Goal: Task Accomplishment & Management: Complete application form

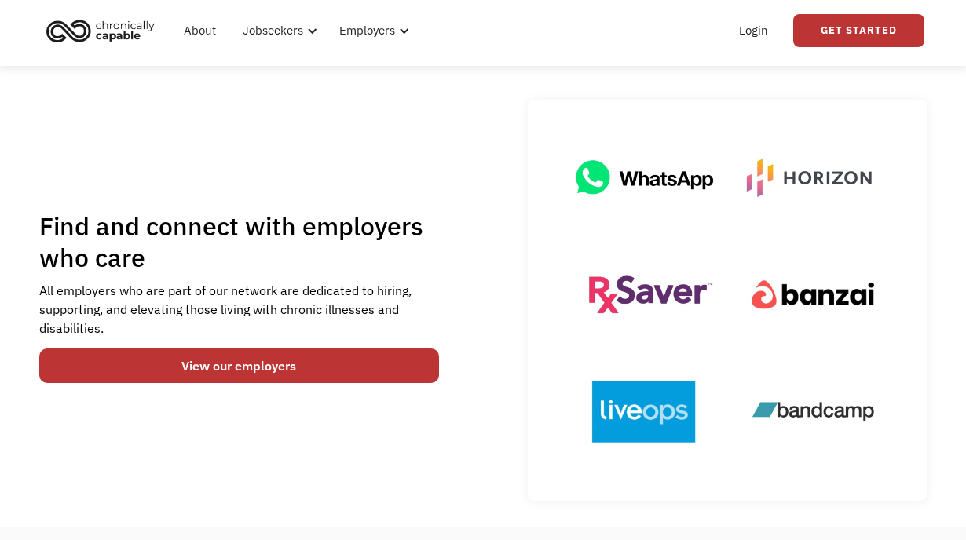
scroll to position [49, 0]
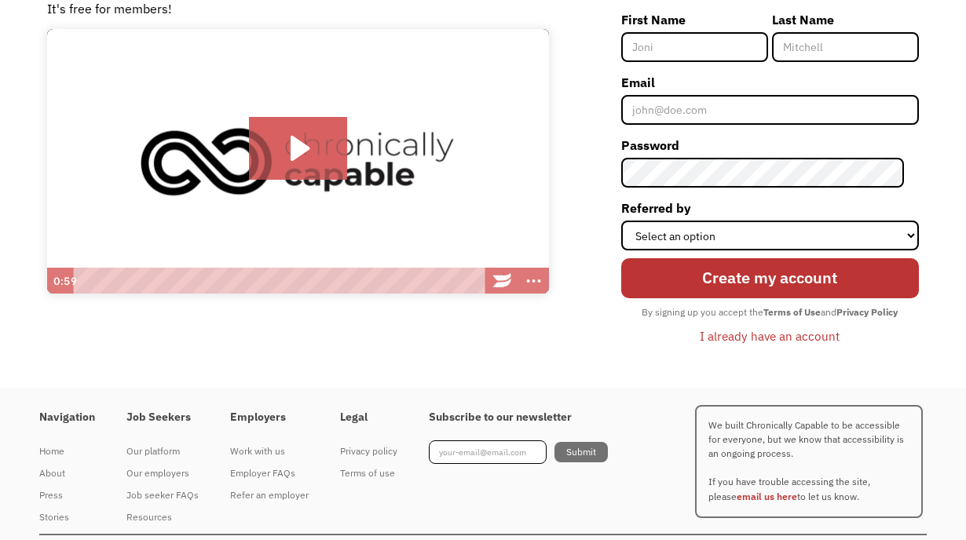
scroll to position [161, 0]
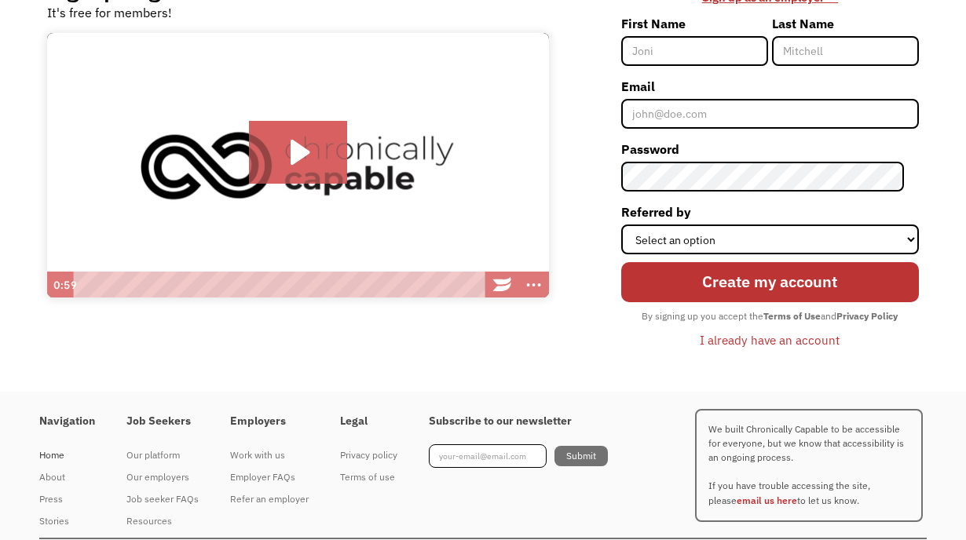
click at [53, 455] on div "Home" at bounding box center [67, 455] width 56 height 19
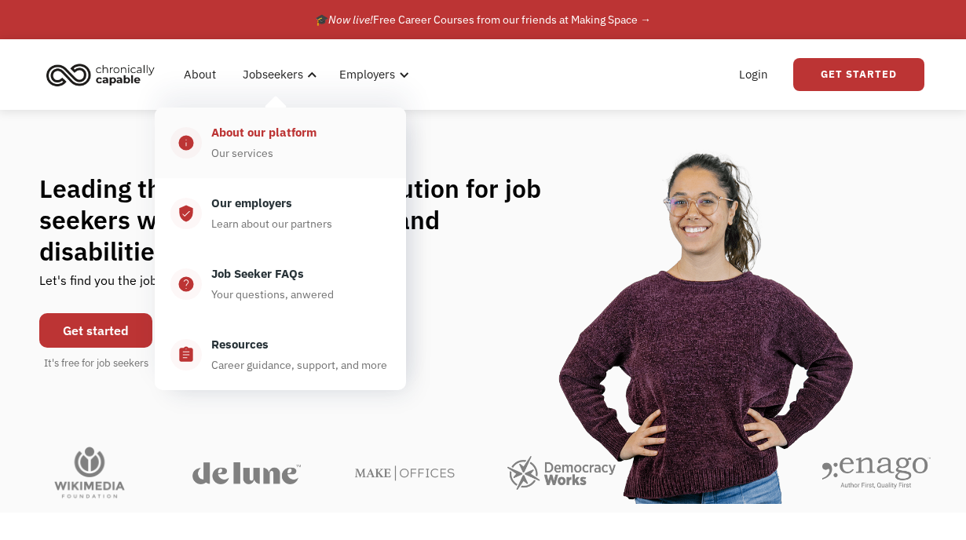
click at [263, 141] on div "About our platform" at bounding box center [263, 132] width 105 height 19
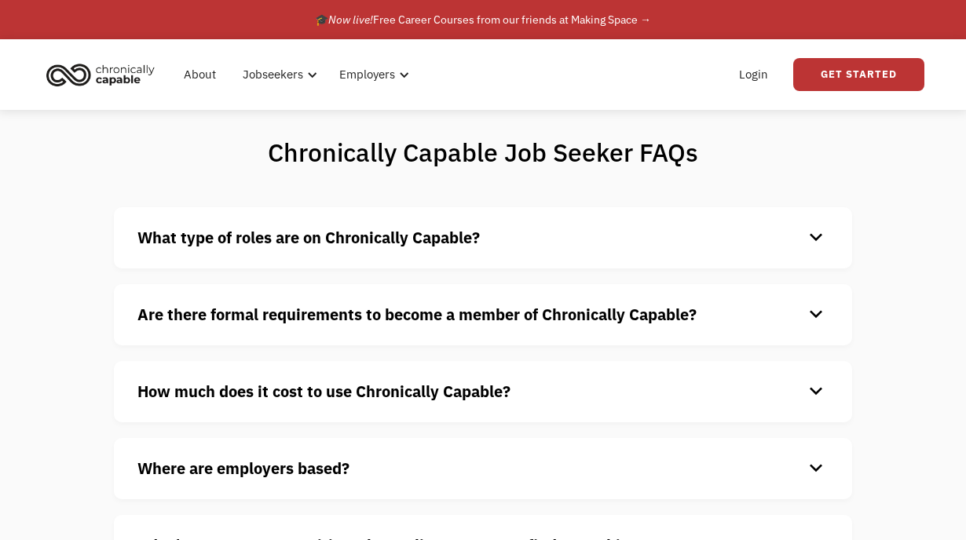
scroll to position [148, 0]
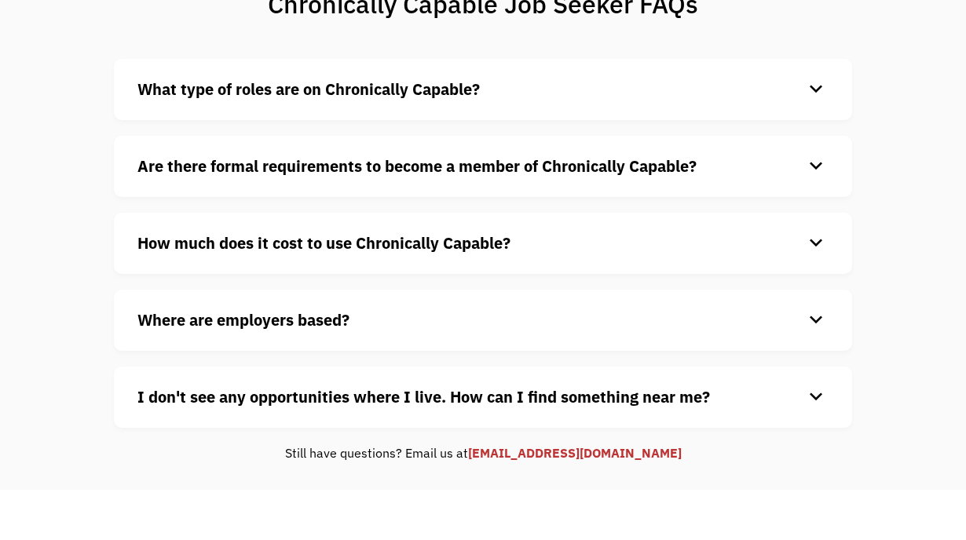
click at [142, 166] on strong "Are there formal requirements to become a member of Chronically Capable?" at bounding box center [416, 165] width 559 height 21
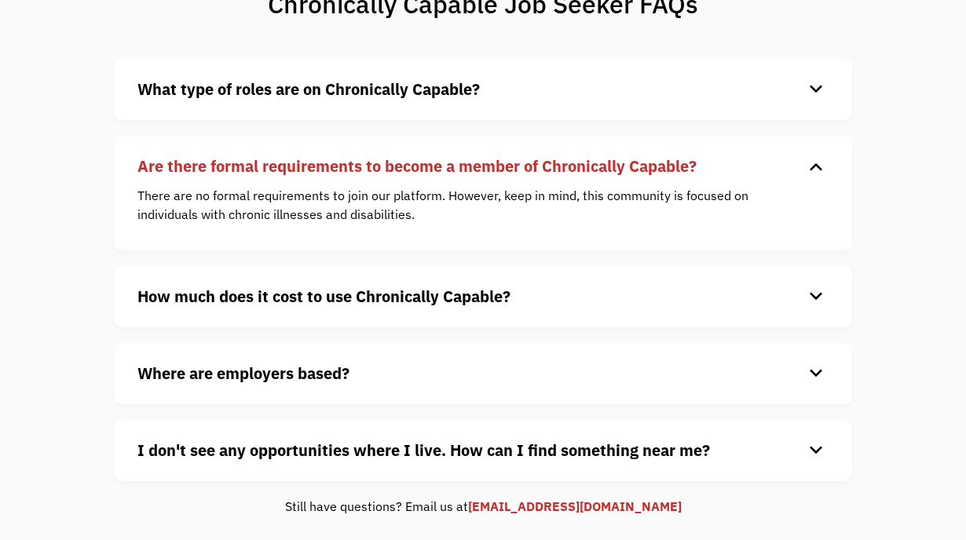
click at [148, 163] on strong "Are there formal requirements to become a member of Chronically Capable?" at bounding box center [416, 165] width 559 height 21
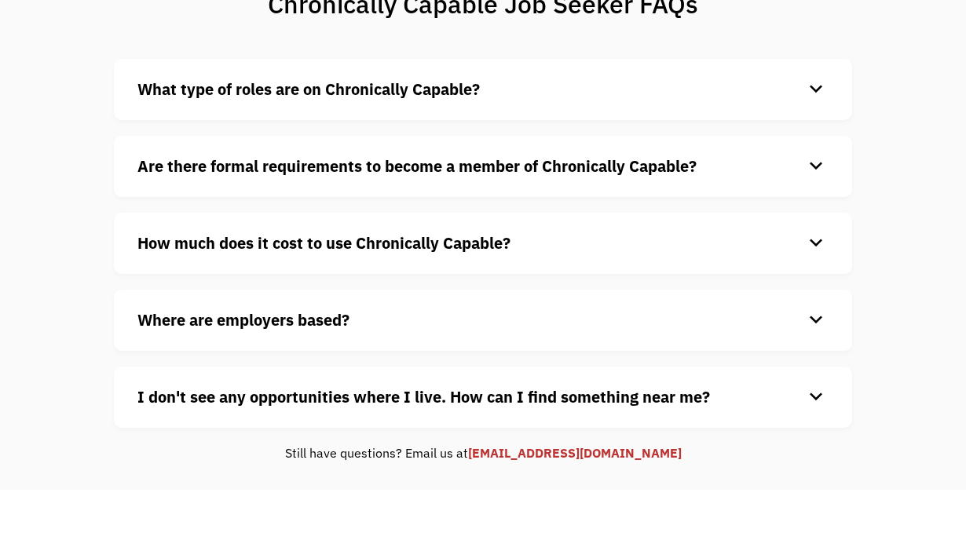
click at [147, 236] on strong "How much does it cost to use Chronically Capable?" at bounding box center [323, 242] width 373 height 21
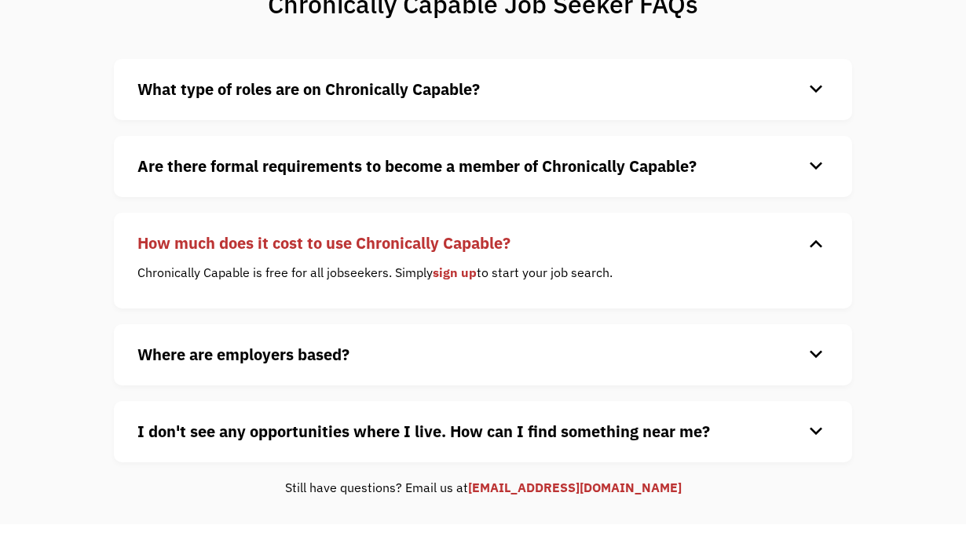
click at [147, 236] on strong "How much does it cost to use Chronically Capable?" at bounding box center [323, 242] width 373 height 21
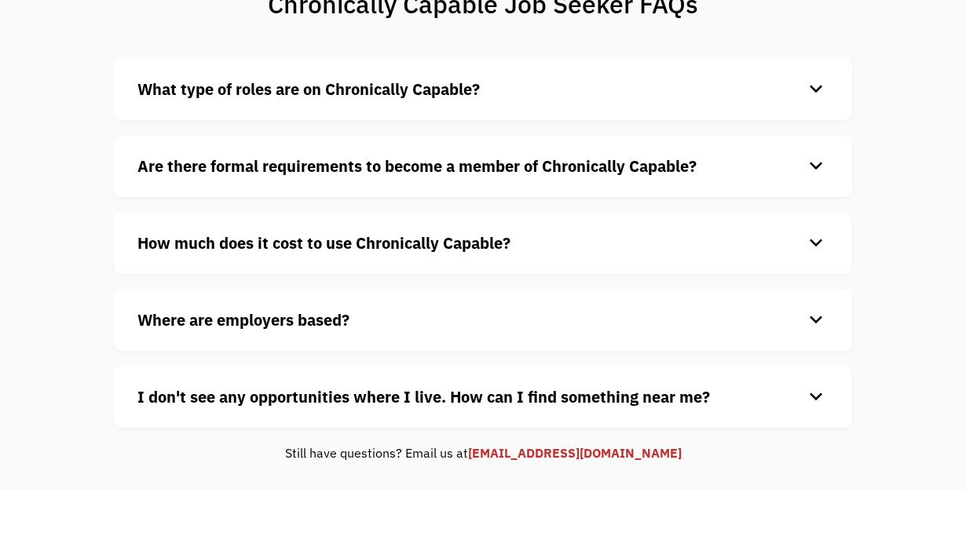
click at [154, 316] on strong "Where are employers based?" at bounding box center [243, 319] width 212 height 21
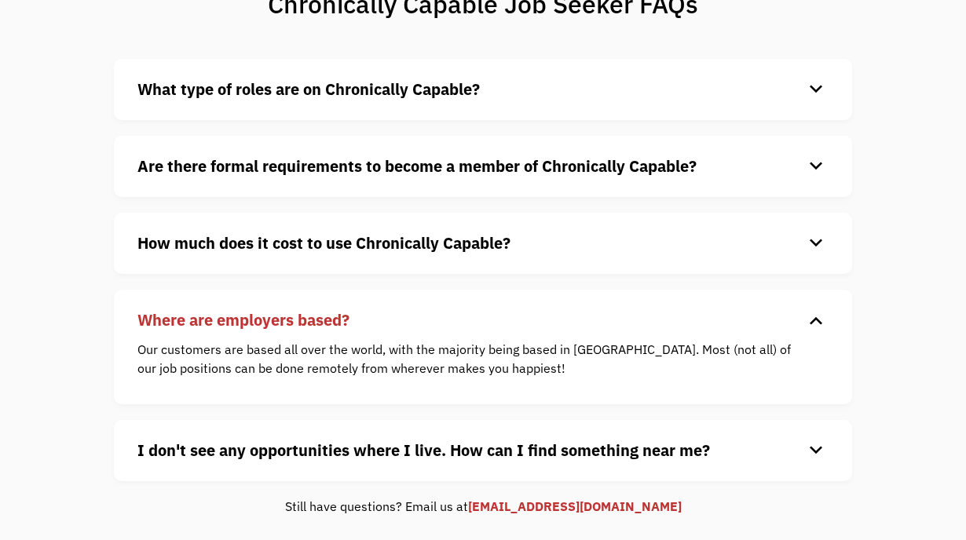
click at [154, 316] on strong "Where are employers based?" at bounding box center [243, 319] width 212 height 21
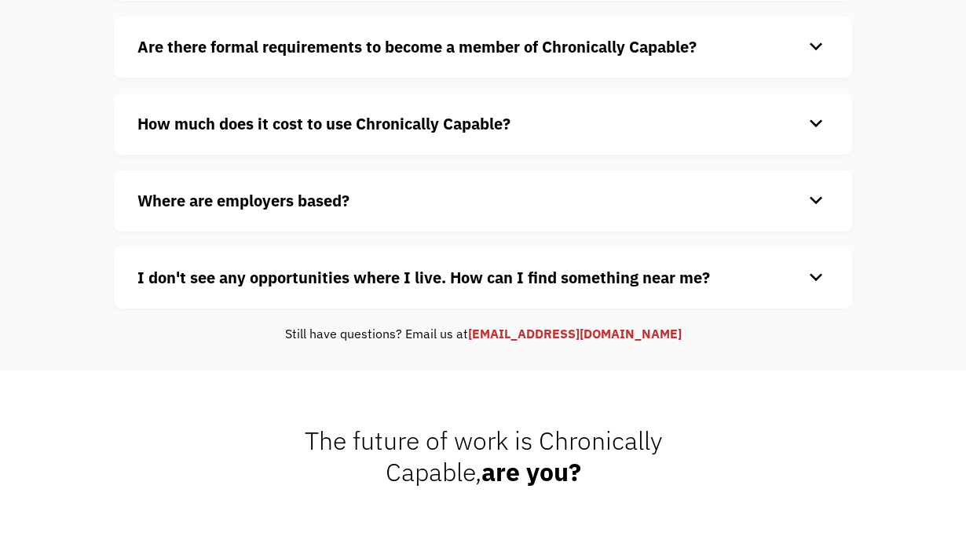
scroll to position [270, 0]
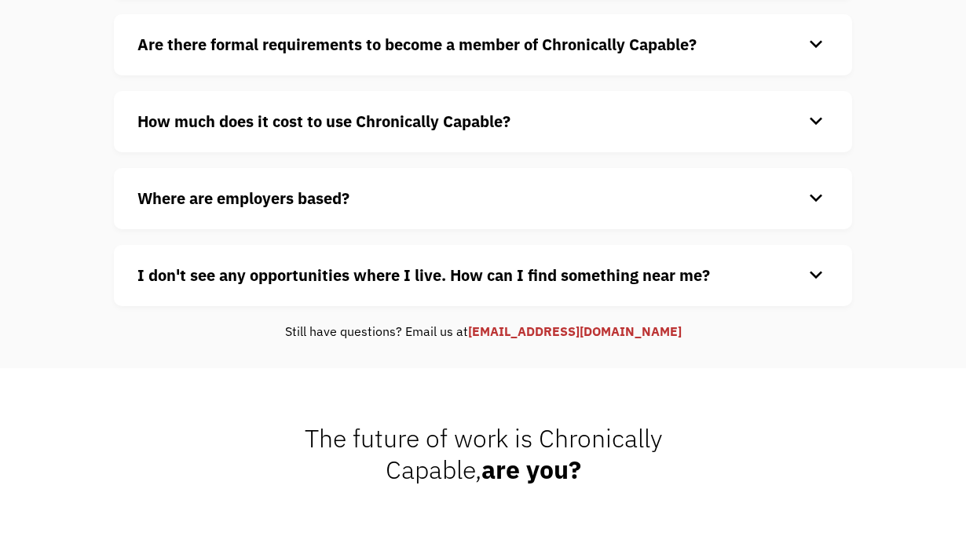
click at [176, 276] on strong "I don't see any opportunities where I live. How can I find something near me?" at bounding box center [423, 275] width 572 height 21
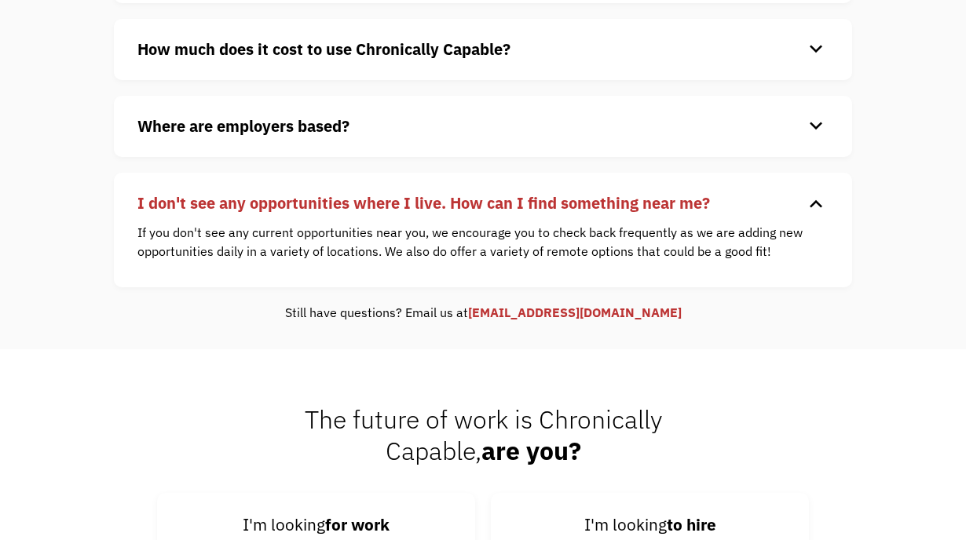
scroll to position [0, 0]
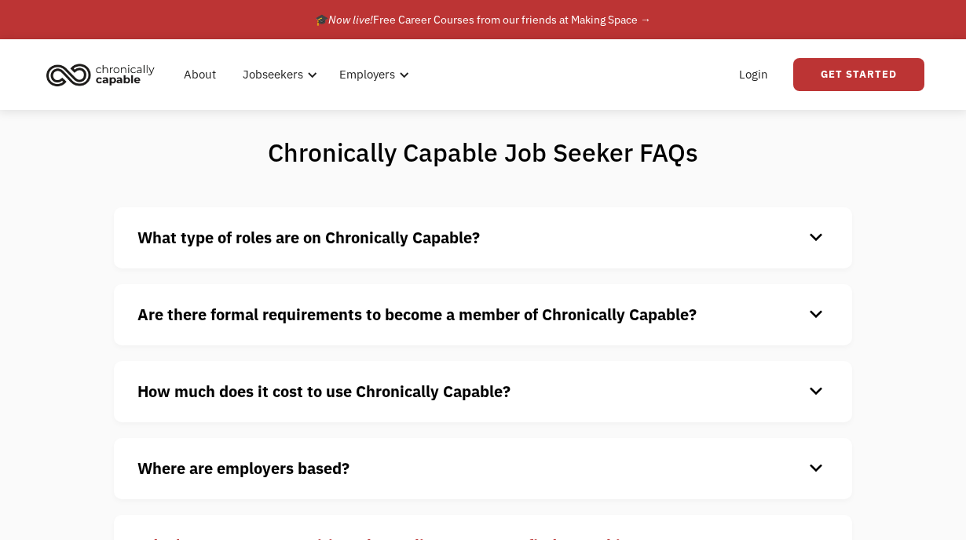
click at [229, 232] on strong "What type of roles are on Chronically Capable?" at bounding box center [308, 237] width 342 height 21
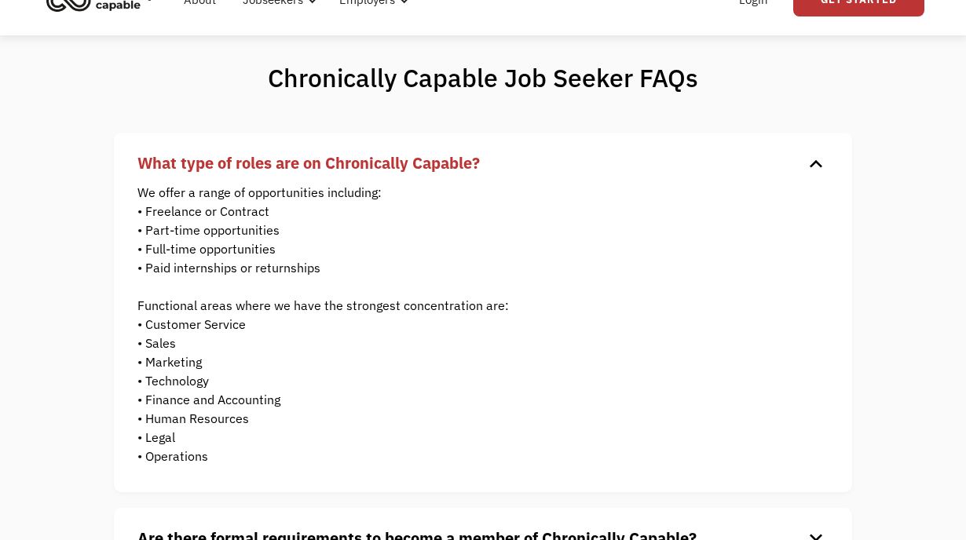
scroll to position [71, 0]
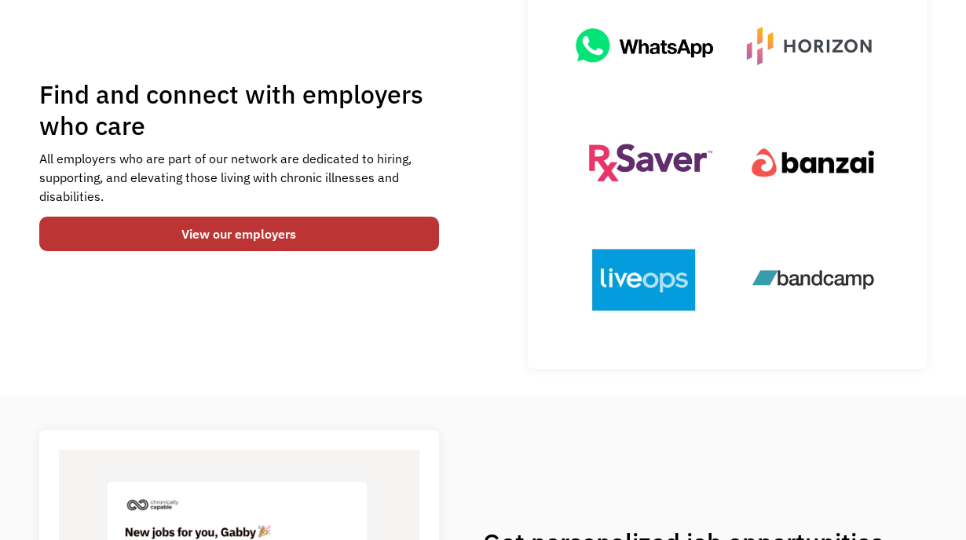
scroll to position [180, 0]
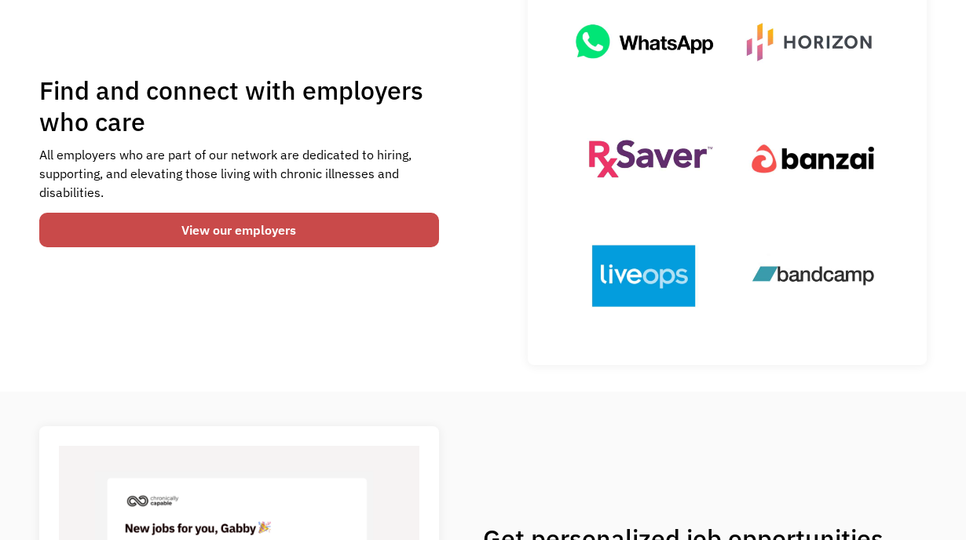
click at [217, 238] on link "View our employers" at bounding box center [239, 230] width 400 height 35
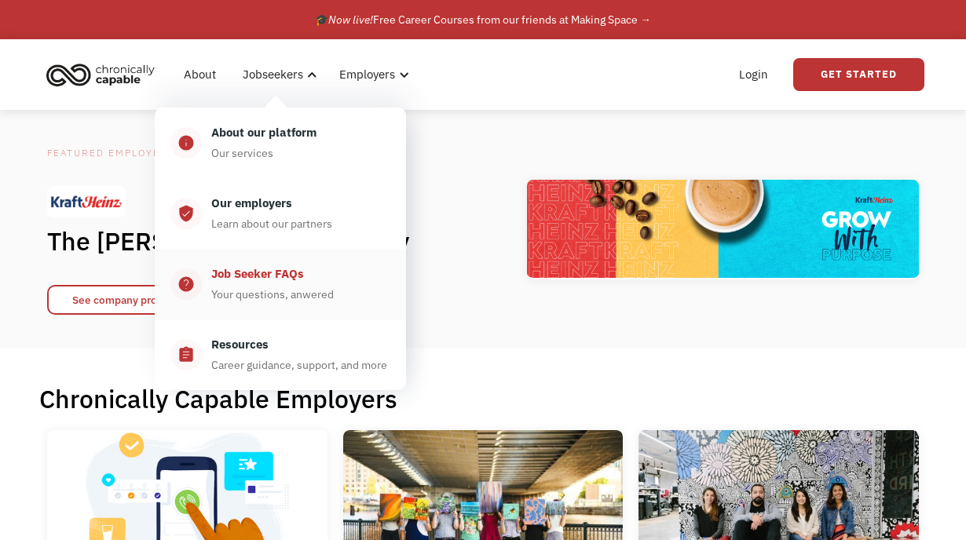
click at [251, 295] on div "Your questions, anwered" at bounding box center [272, 294] width 123 height 19
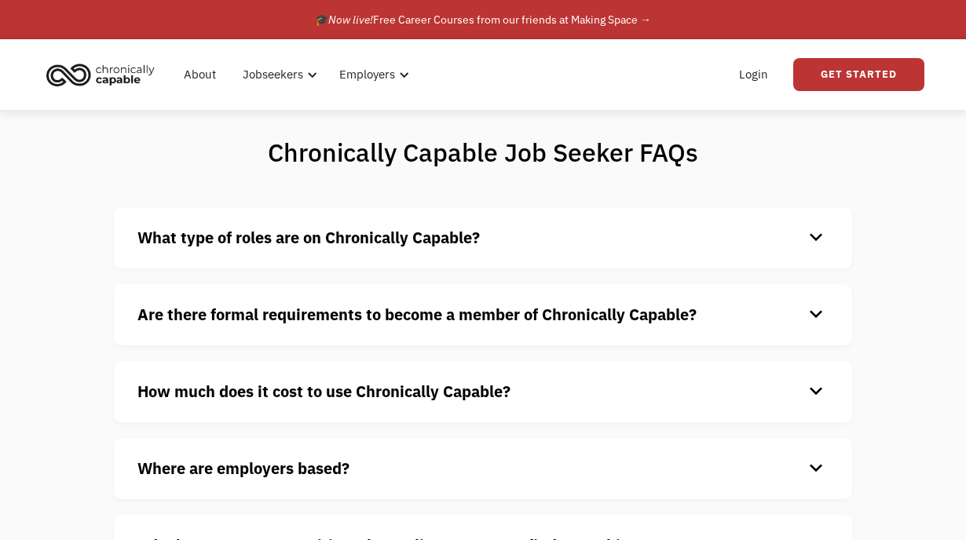
click at [363, 243] on strong "What type of roles are on Chronically Capable?" at bounding box center [308, 237] width 342 height 21
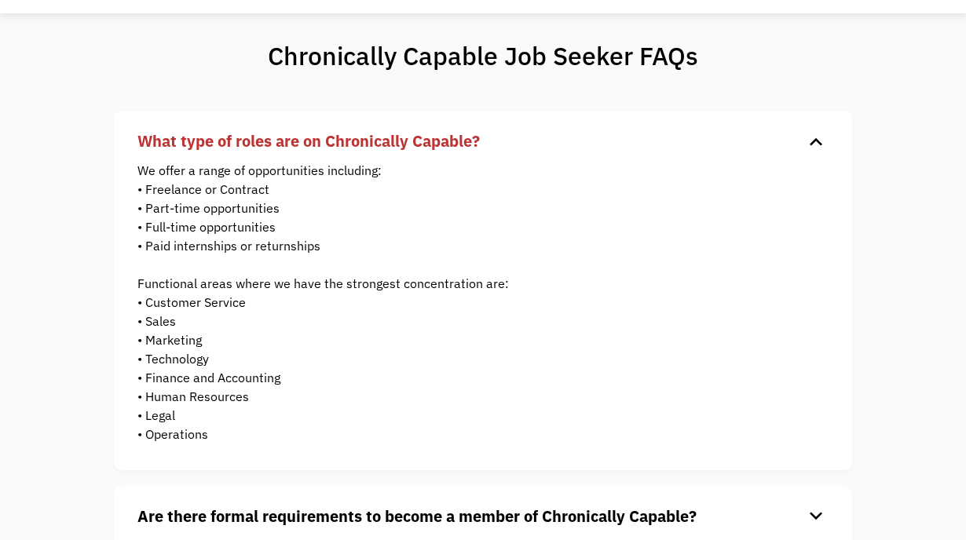
scroll to position [48, 0]
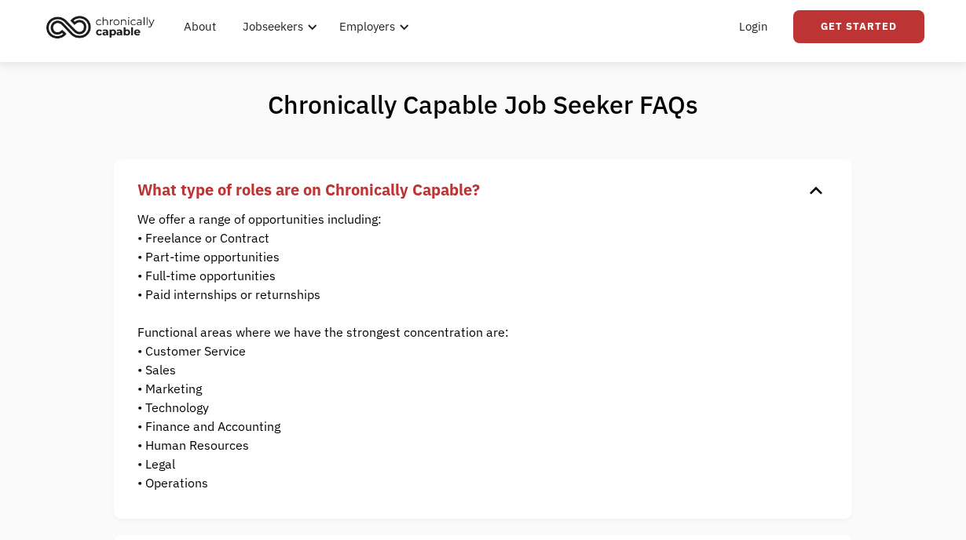
click at [318, 182] on strong "What type of roles are on Chronically Capable?" at bounding box center [308, 189] width 342 height 21
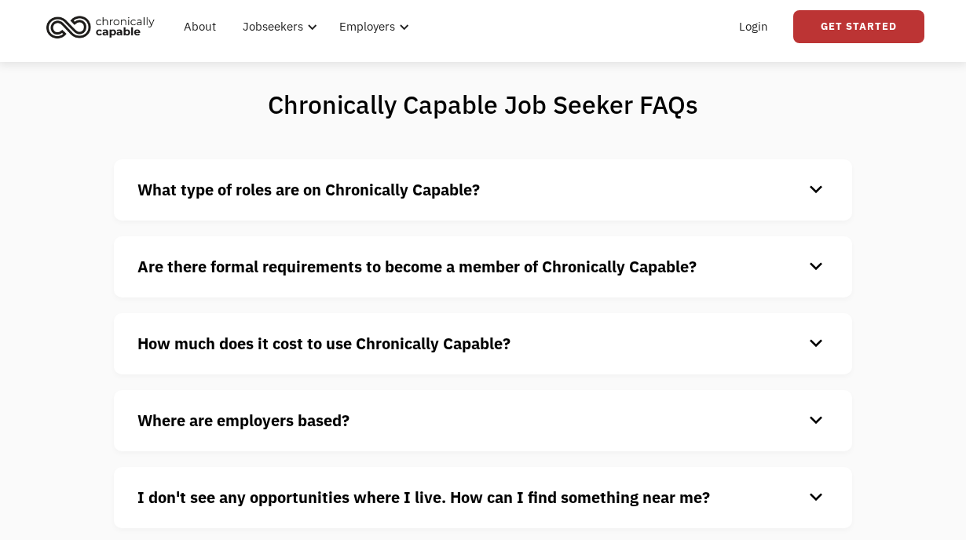
click at [314, 272] on strong "Are there formal requirements to become a member of Chronically Capable?" at bounding box center [416, 266] width 559 height 21
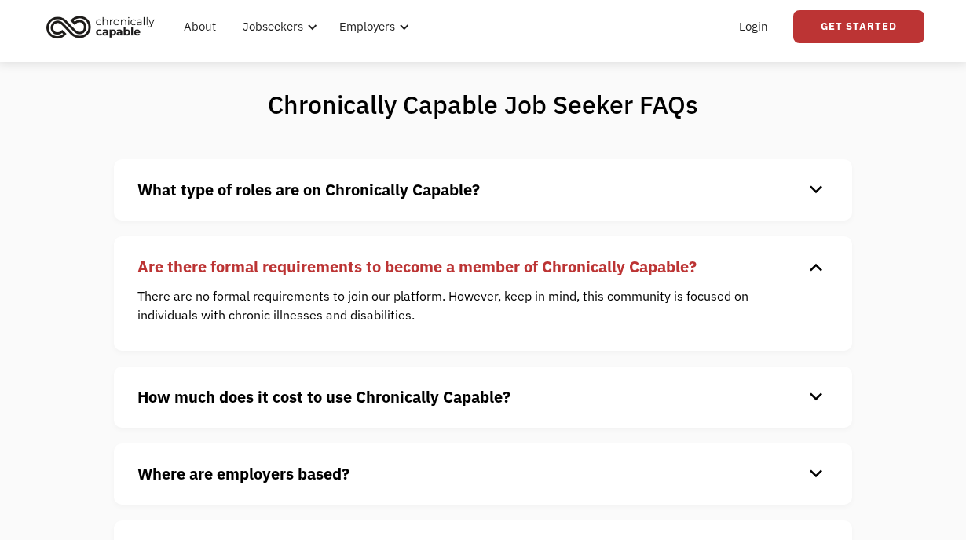
click at [314, 272] on strong "Are there formal requirements to become a member of Chronically Capable?" at bounding box center [416, 266] width 559 height 21
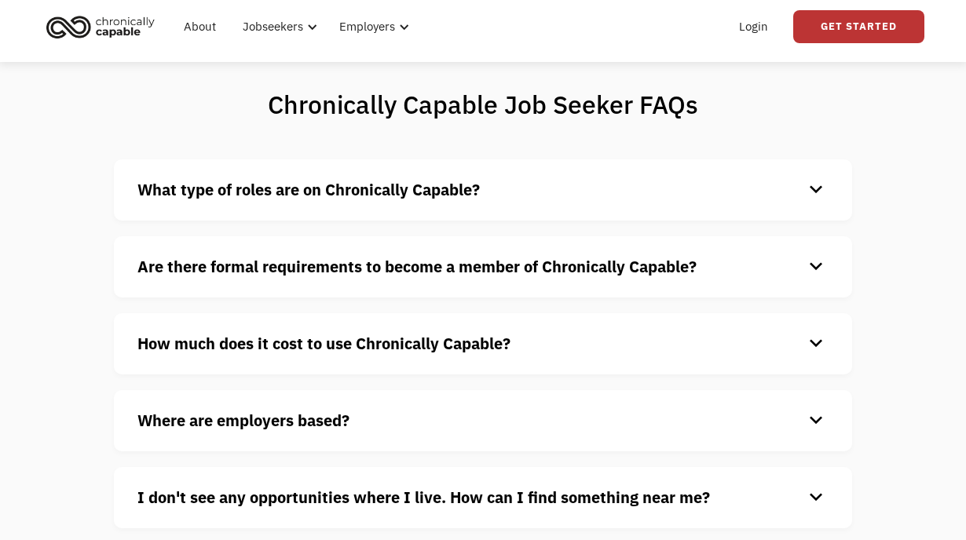
click at [314, 272] on strong "Are there formal requirements to become a member of Chronically Capable?" at bounding box center [416, 266] width 559 height 21
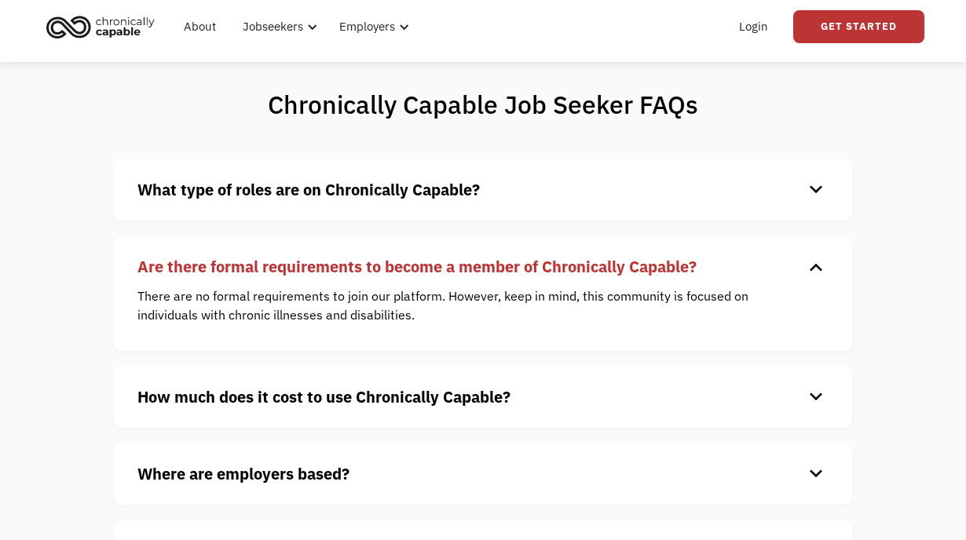
click at [314, 272] on strong "Are there formal requirements to become a member of Chronically Capable?" at bounding box center [416, 266] width 559 height 21
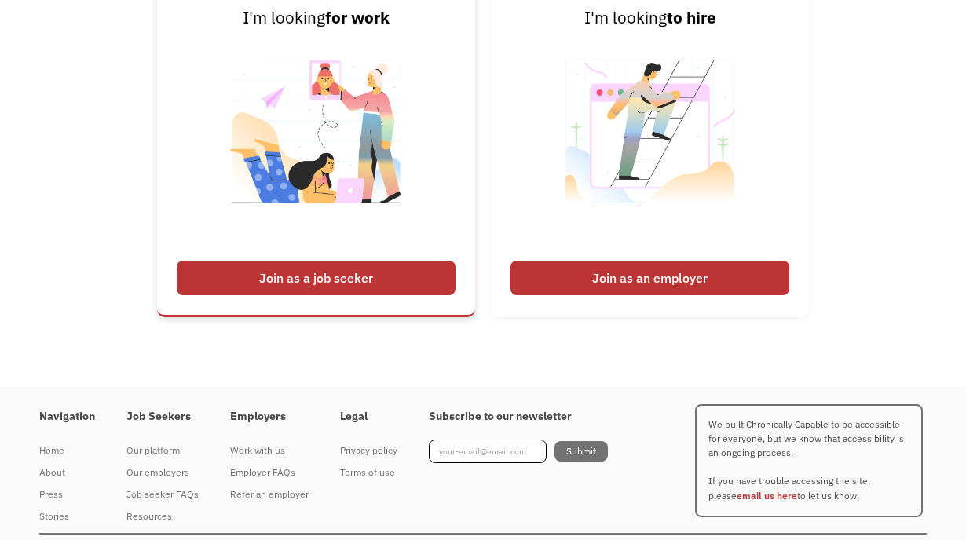
scroll to position [804, 0]
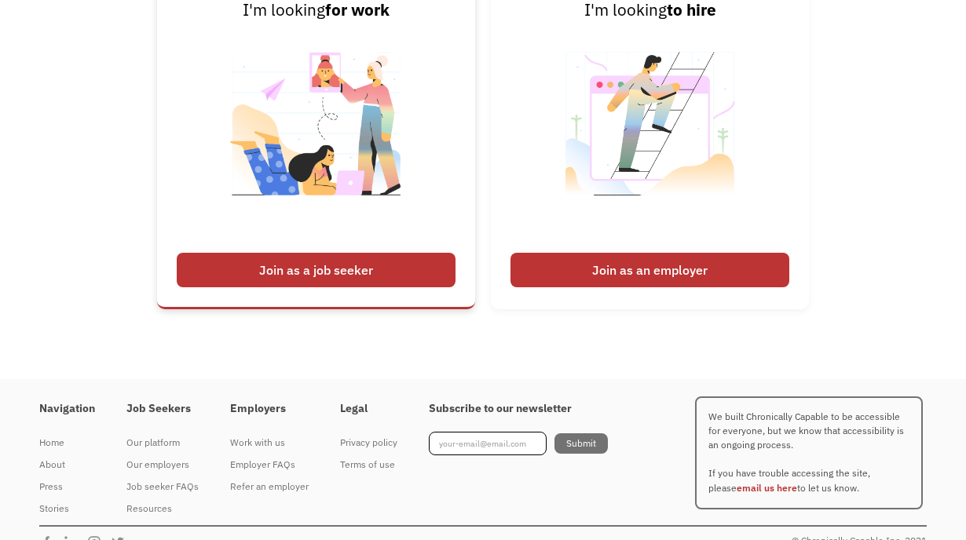
click at [319, 283] on div "Join as a job seeker" at bounding box center [316, 270] width 279 height 35
click at [319, 265] on div "Join as a job seeker" at bounding box center [316, 270] width 279 height 35
click at [321, 274] on div "Join as a job seeker" at bounding box center [316, 270] width 279 height 35
click at [285, 273] on div "Join as a job seeker" at bounding box center [316, 270] width 279 height 35
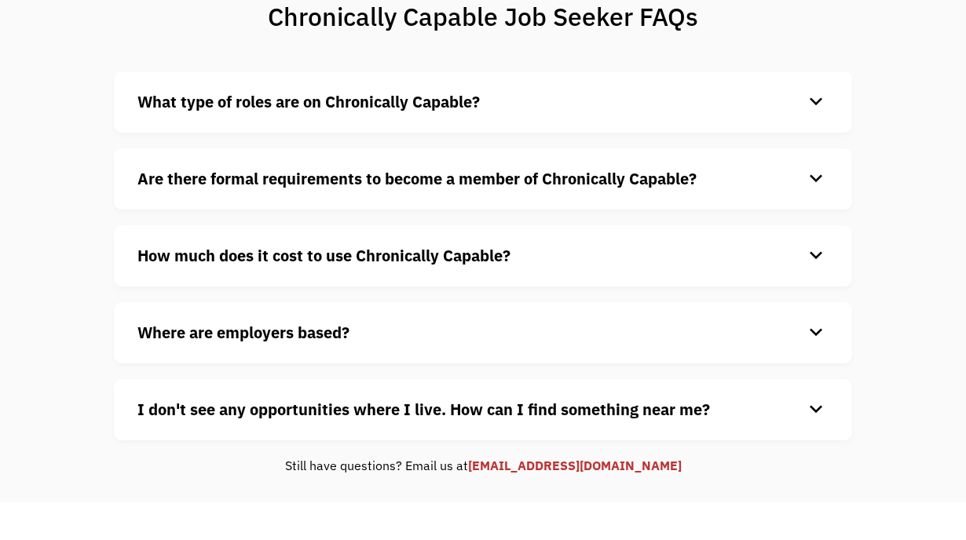
scroll to position [0, 0]
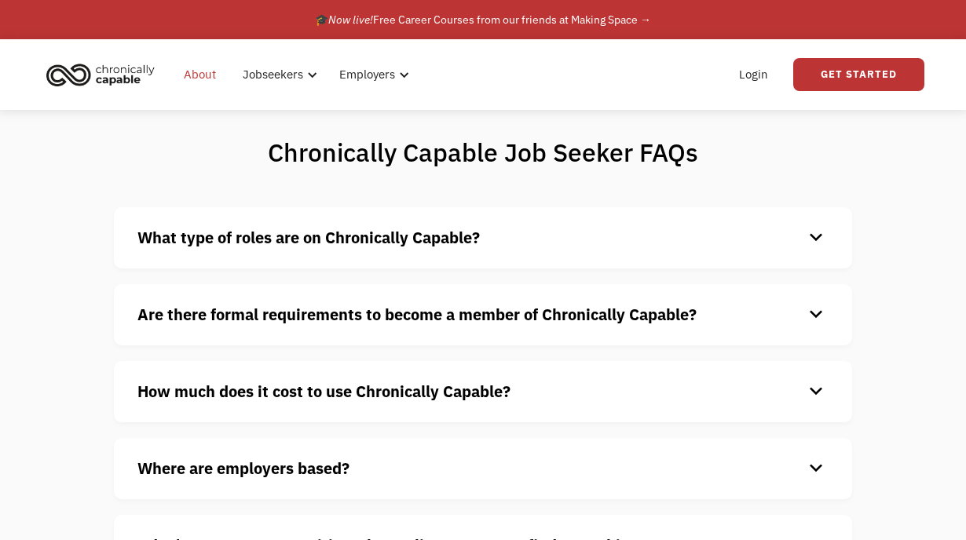
click at [188, 68] on link "About" at bounding box center [199, 74] width 51 height 50
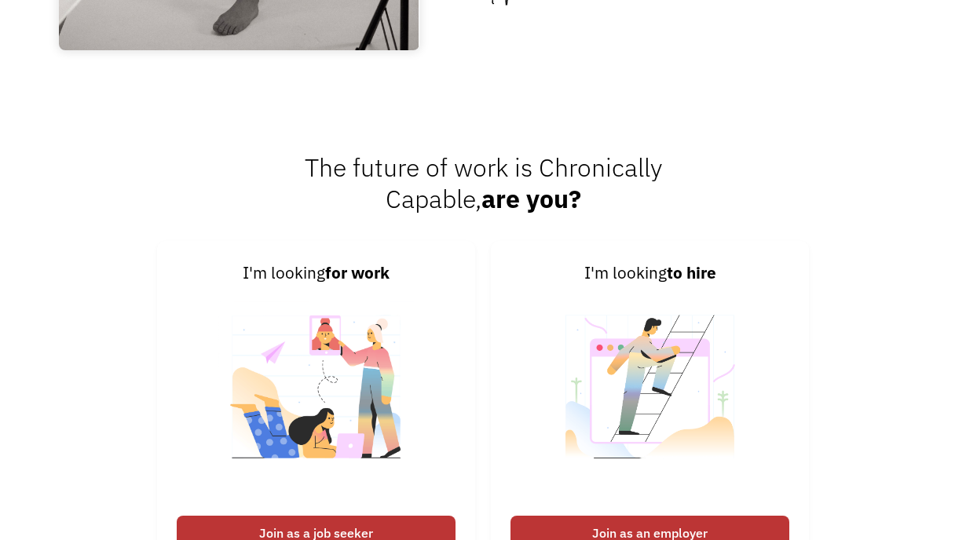
scroll to position [2278, 0]
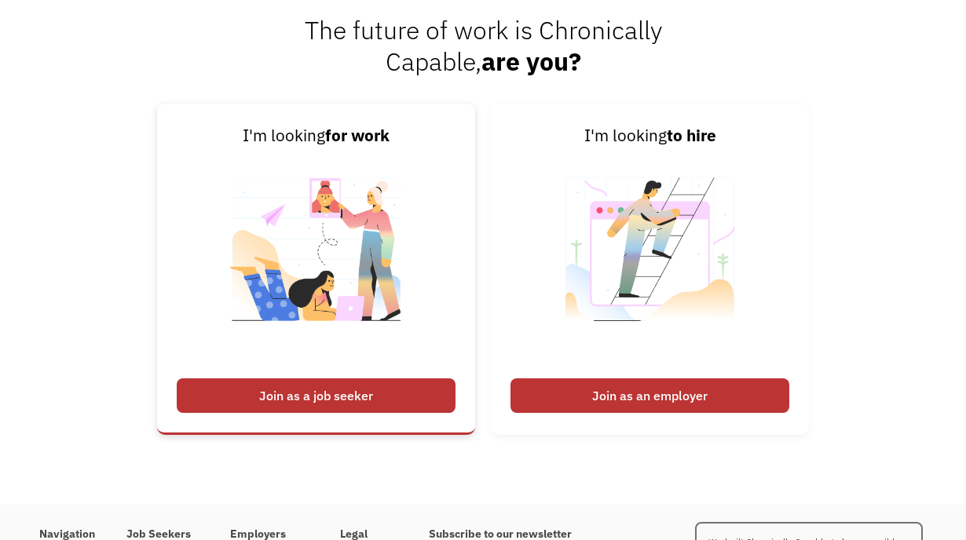
click at [349, 386] on div "Join as a job seeker" at bounding box center [316, 396] width 279 height 35
click at [321, 221] on img at bounding box center [316, 259] width 196 height 222
click at [282, 223] on img at bounding box center [316, 259] width 196 height 222
click at [360, 357] on img at bounding box center [316, 259] width 196 height 222
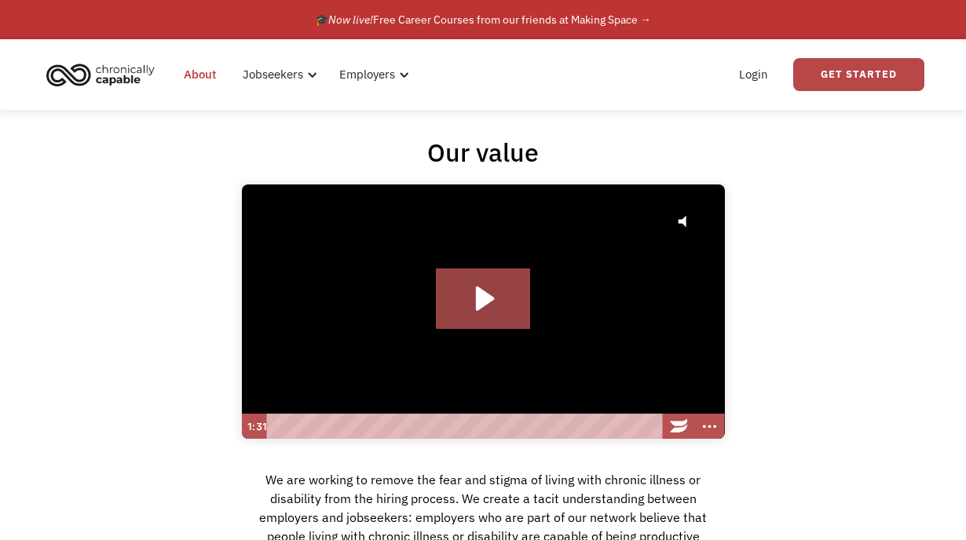
click at [841, 73] on link "Get Started" at bounding box center [858, 74] width 131 height 33
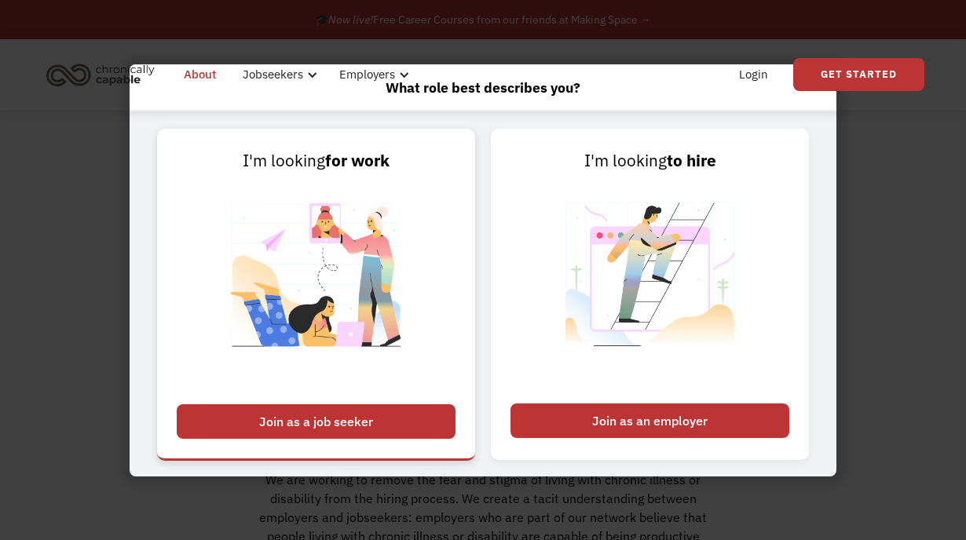
click at [298, 423] on div "Join as a job seeker" at bounding box center [316, 421] width 279 height 35
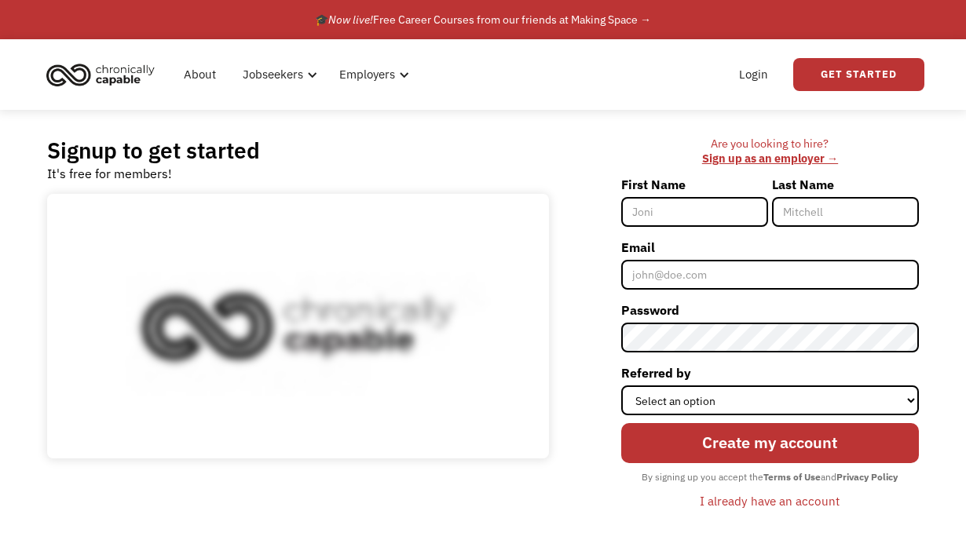
click at [714, 213] on input "First Name" at bounding box center [694, 212] width 147 height 30
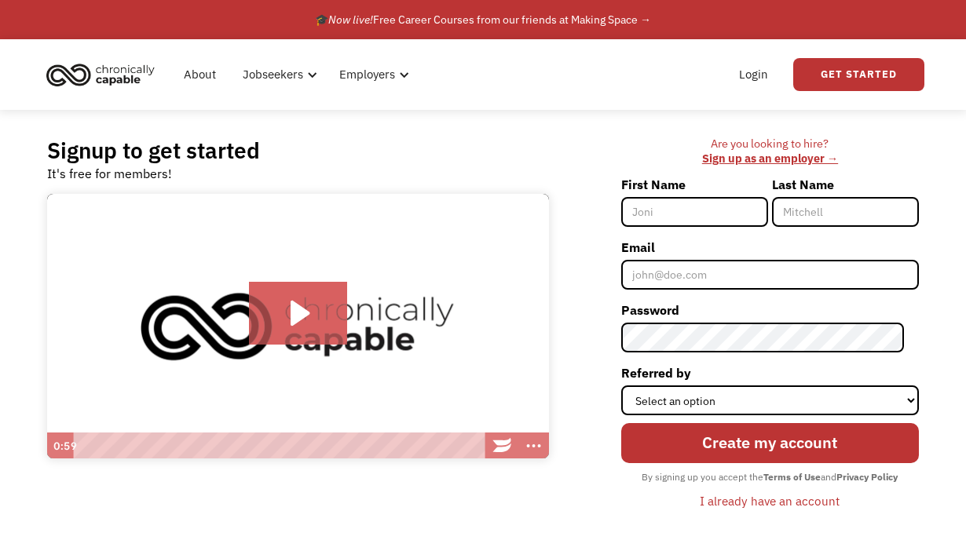
type input "[PERSON_NAME]"
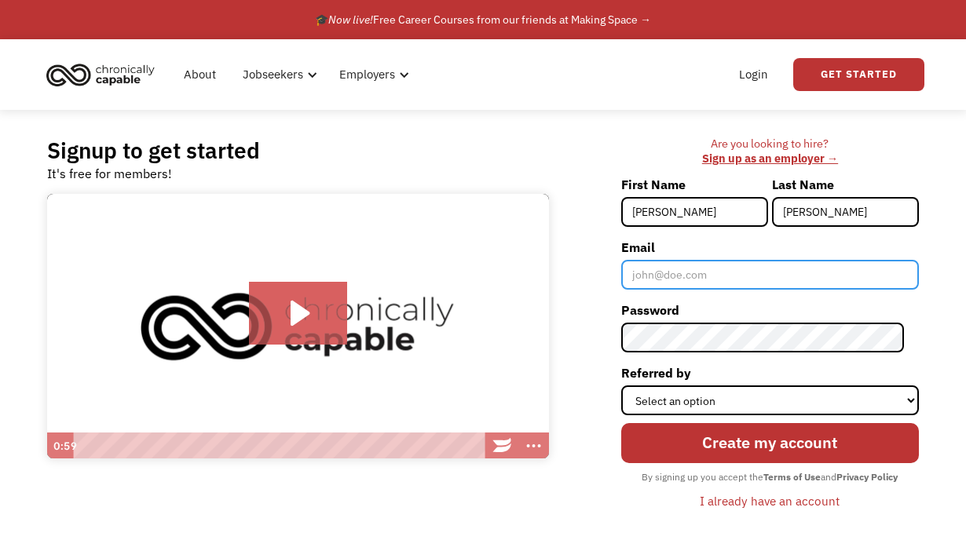
click at [697, 267] on input "Email" at bounding box center [770, 275] width 298 height 30
type input "[EMAIL_ADDRESS][DOMAIN_NAME]"
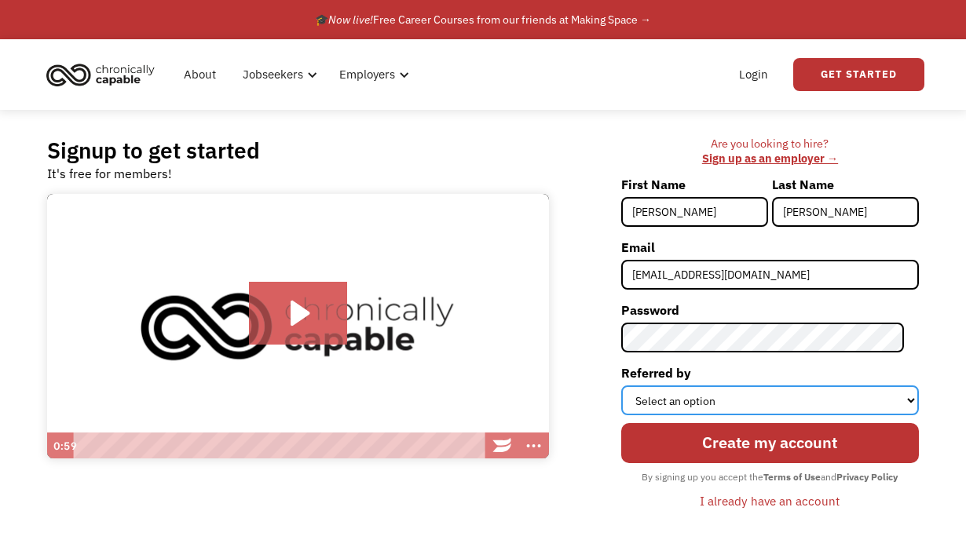
click at [709, 397] on select "Select an option Instagram Facebook Twitter Search Engine News Article Word of …" at bounding box center [770, 401] width 298 height 30
select select "Search Engine"
click at [635, 386] on select "Select an option Instagram Facebook Twitter Search Engine News Article Word of …" at bounding box center [770, 401] width 298 height 30
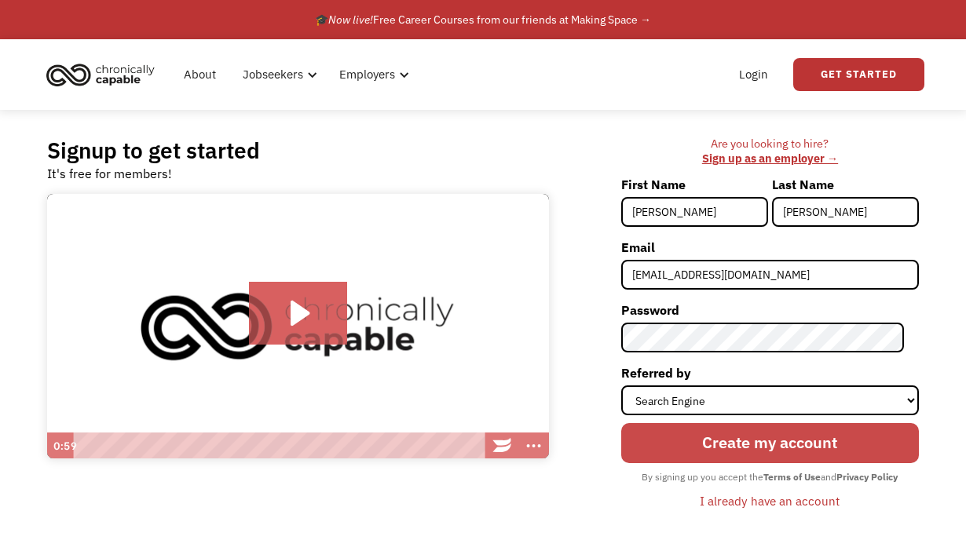
click at [651, 443] on input "Create my account" at bounding box center [770, 443] width 298 height 41
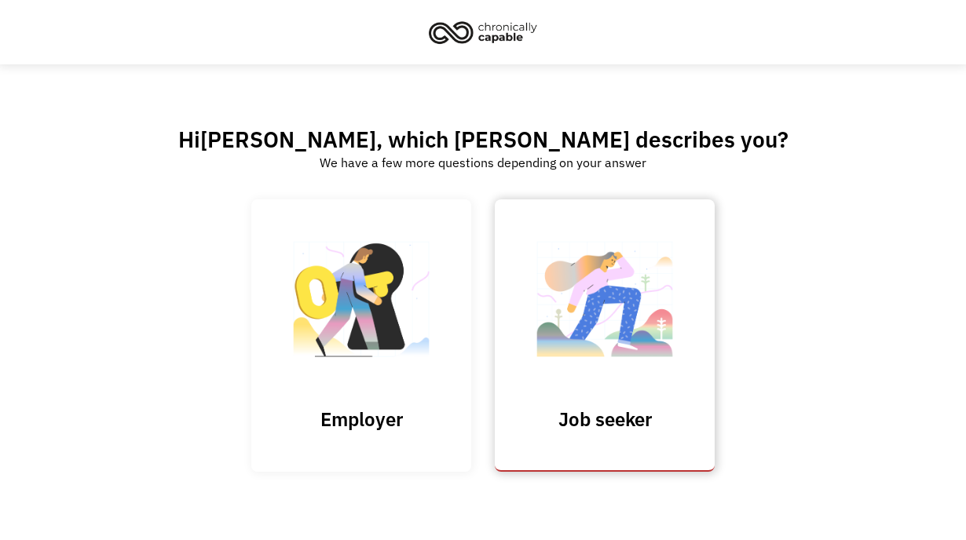
click at [583, 340] on img at bounding box center [604, 307] width 157 height 153
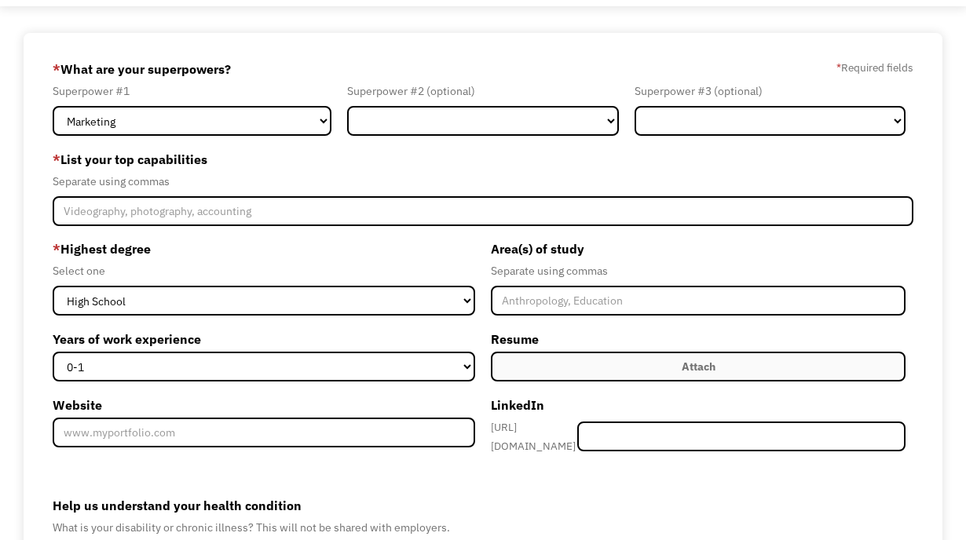
click at [263, 136] on form "68daf253d0a7b7074f1f866b [EMAIL_ADDRESS][DOMAIN_NAME] [PERSON_NAME] Search Engi…" at bounding box center [483, 366] width 861 height 618
click at [266, 129] on select "Marketing Human Resources Finance Technology Operations Sales Industrial & Manu…" at bounding box center [192, 121] width 279 height 30
click at [53, 106] on select "Marketing Human Resources Finance Technology Operations Sales Industrial & Manu…" at bounding box center [192, 121] width 279 height 30
click at [466, 140] on form "68daf253d0a7b7074f1f866b alicerosawalton@gmail.com Alice Walton Search Engine *…" at bounding box center [483, 366] width 861 height 618
click at [467, 120] on select "Marketing Human Resources Finance Technology Operations Sales Industrial & Manu…" at bounding box center [482, 121] width 271 height 30
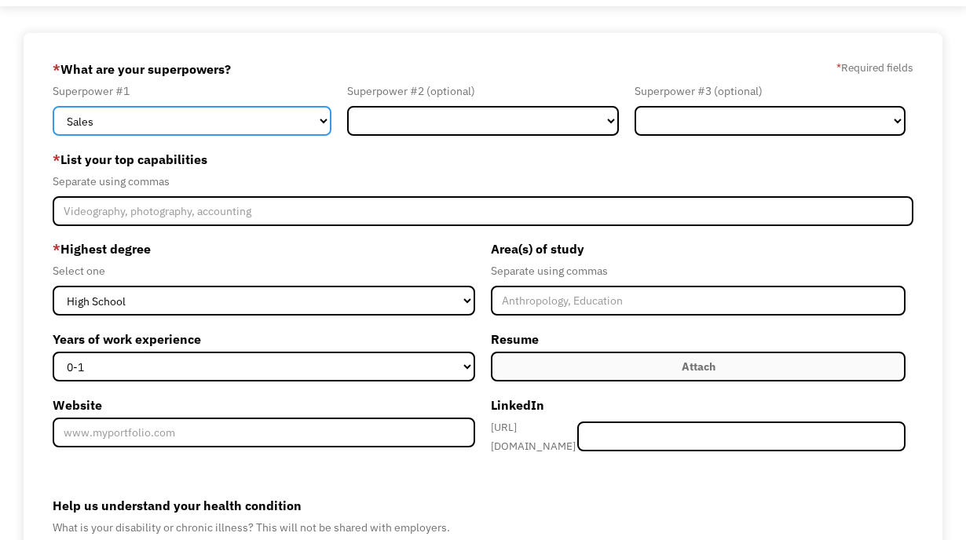
click at [257, 130] on select "Marketing Human Resources Finance Technology Operations Sales Industrial & Manu…" at bounding box center [192, 121] width 279 height 30
select select "Customer Service"
click at [53, 106] on select "Marketing Human Resources Finance Technology Operations Sales Industrial & Manu…" at bounding box center [192, 121] width 279 height 30
click at [466, 142] on form "68daf253d0a7b7074f1f866b alicerosawalton@gmail.com Alice Walton Search Engine *…" at bounding box center [483, 366] width 861 height 618
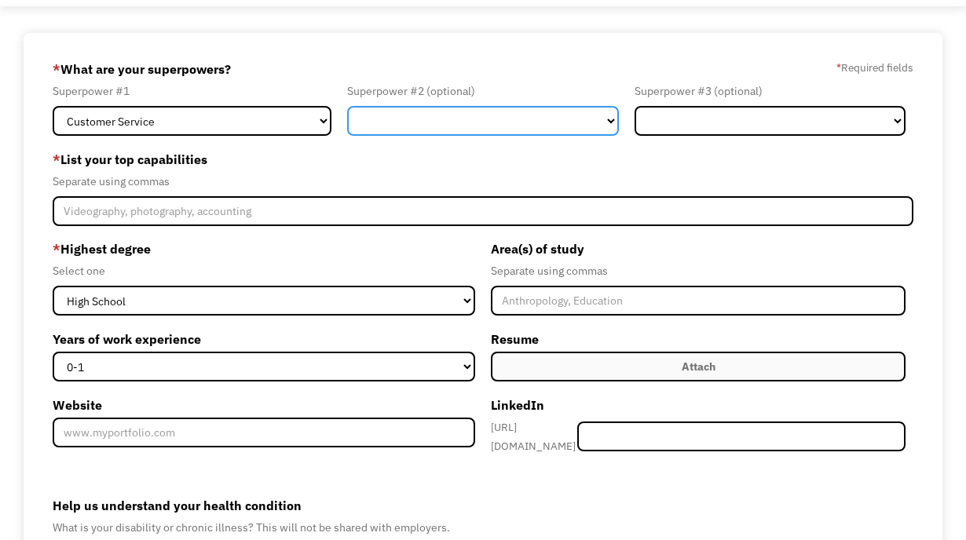
click at [466, 120] on select "Marketing Human Resources Finance Technology Operations Sales Industrial & Manu…" at bounding box center [482, 121] width 271 height 30
select select "Administration"
click at [347, 106] on select "Marketing Human Resources Finance Technology Operations Sales Industrial & Manu…" at bounding box center [482, 121] width 271 height 30
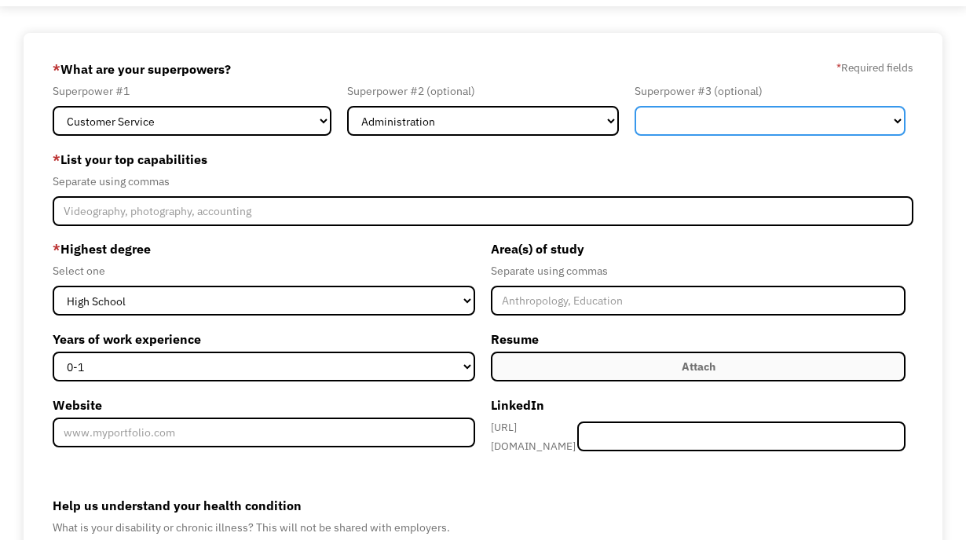
click at [664, 121] on select "Marketing Human Resources Finance Technology Operations Sales Industrial & Manu…" at bounding box center [770, 121] width 271 height 30
select select "Other"
click at [635, 106] on select "Marketing Human Resources Finance Technology Operations Sales Industrial & Manu…" at bounding box center [770, 121] width 271 height 30
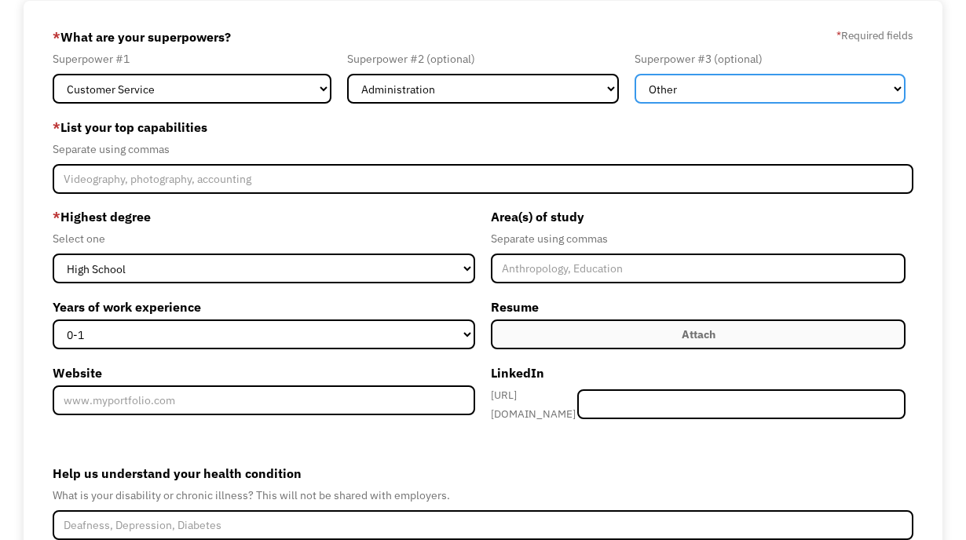
scroll to position [107, 0]
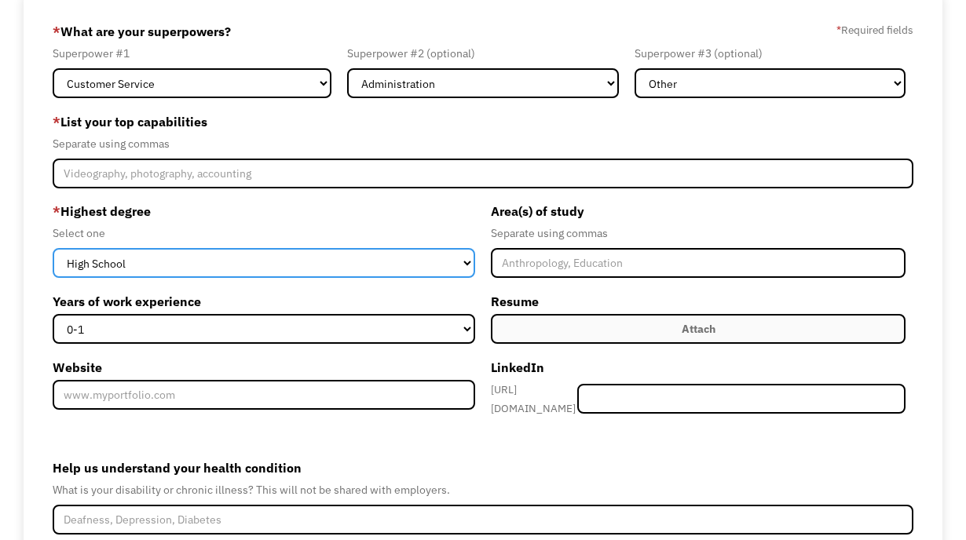
click at [188, 265] on select "High School Associates Bachelors Master's PhD" at bounding box center [264, 263] width 422 height 30
select select "associates"
click at [53, 248] on select "High School Associates Bachelors Master's PhD" at bounding box center [264, 263] width 422 height 30
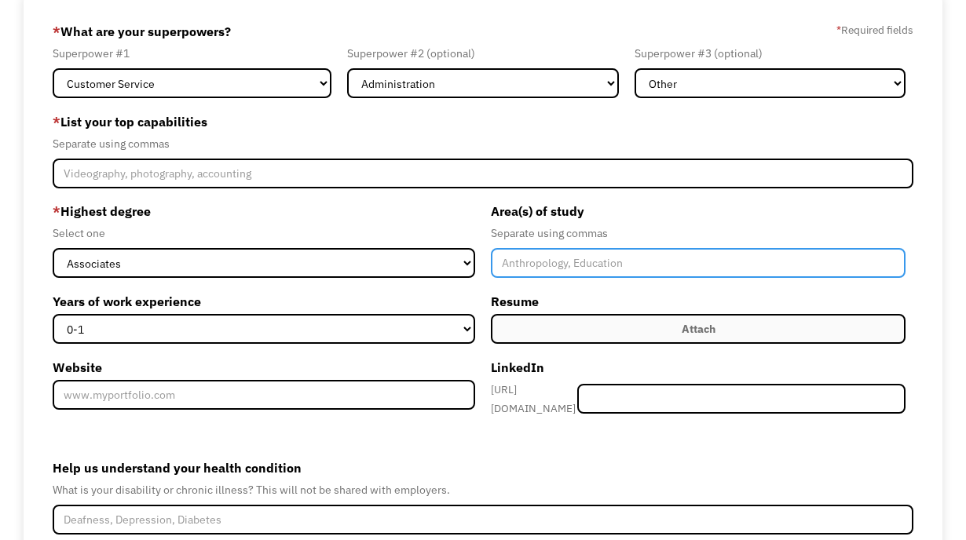
click at [594, 267] on input "Member-Create-Step1" at bounding box center [698, 263] width 415 height 30
type input "General Arts, History, Museum Studies"
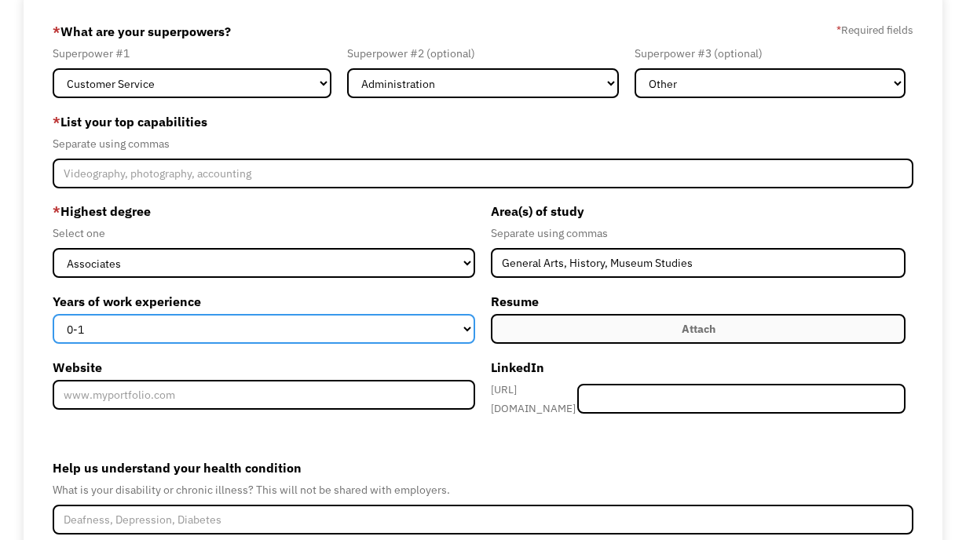
click at [283, 328] on select "0-1 2-4 5-10 11-15 15+" at bounding box center [264, 329] width 422 height 30
select select "5-10"
click at [53, 314] on select "0-1 2-4 5-10 11-15 15+" at bounding box center [264, 329] width 422 height 30
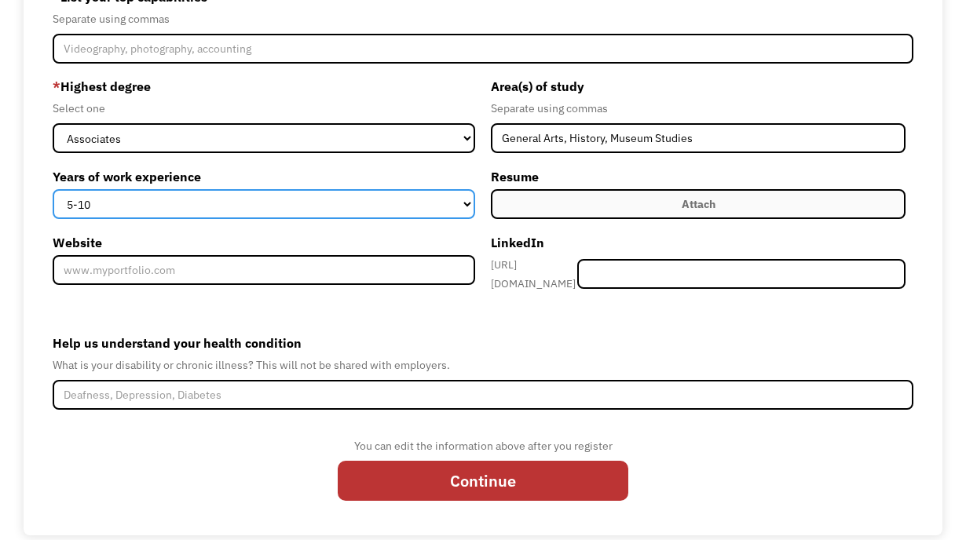
scroll to position [233, 0]
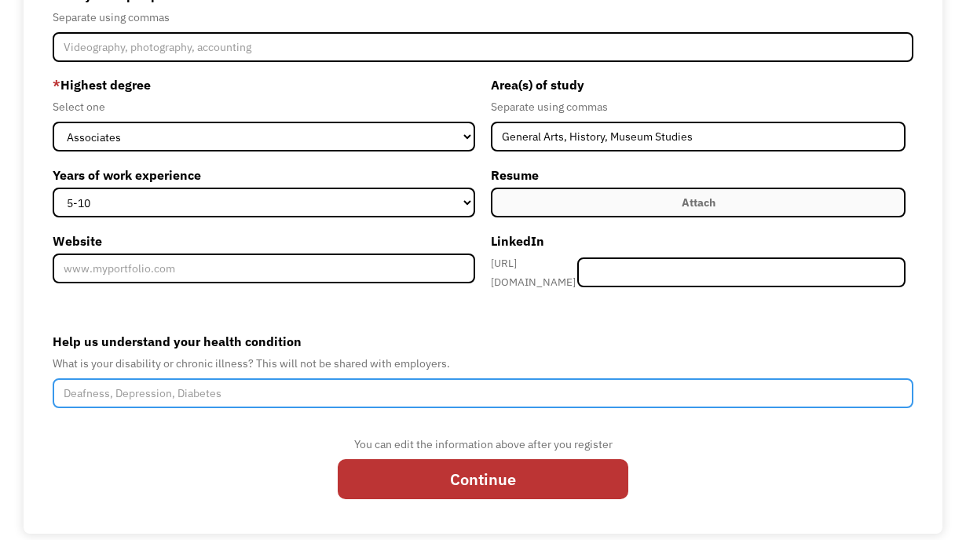
click at [270, 386] on input "Help us understand your health condition" at bounding box center [483, 394] width 861 height 30
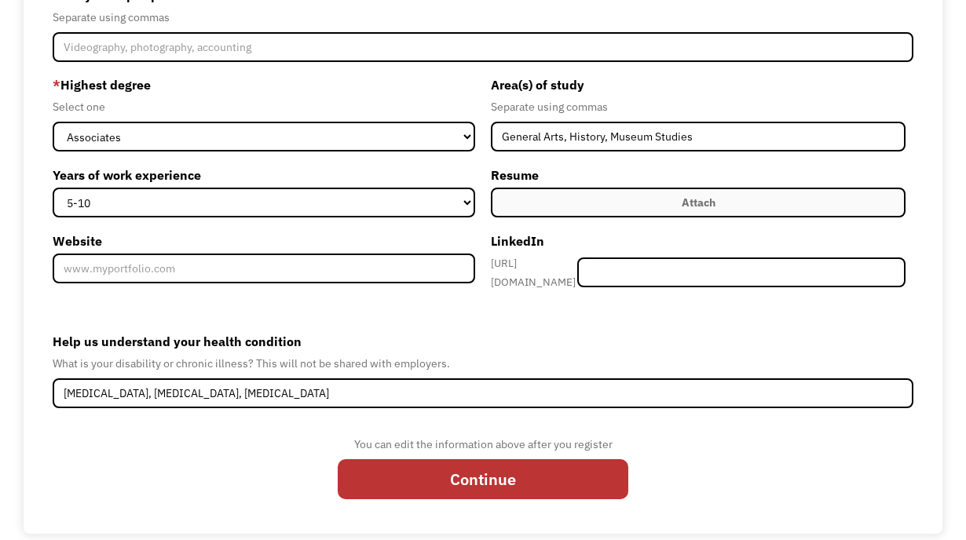
click at [146, 435] on div "You can edit the information above after you register Continue" at bounding box center [483, 472] width 861 height 75
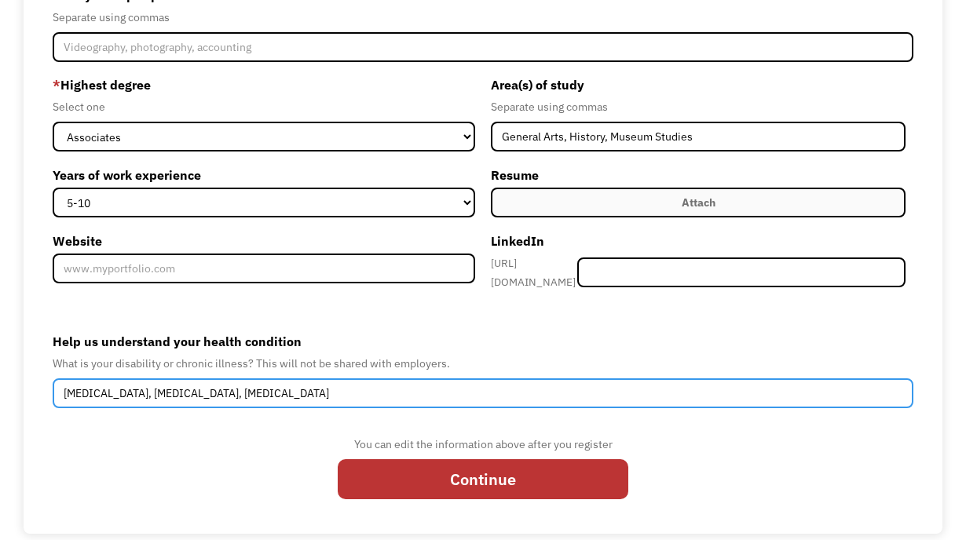
click at [192, 388] on input "Depression, Anxiety, ADHD, Autism" at bounding box center [483, 394] width 861 height 30
type input "Depression, Anxiety, ADHD - inattentive, Autism"
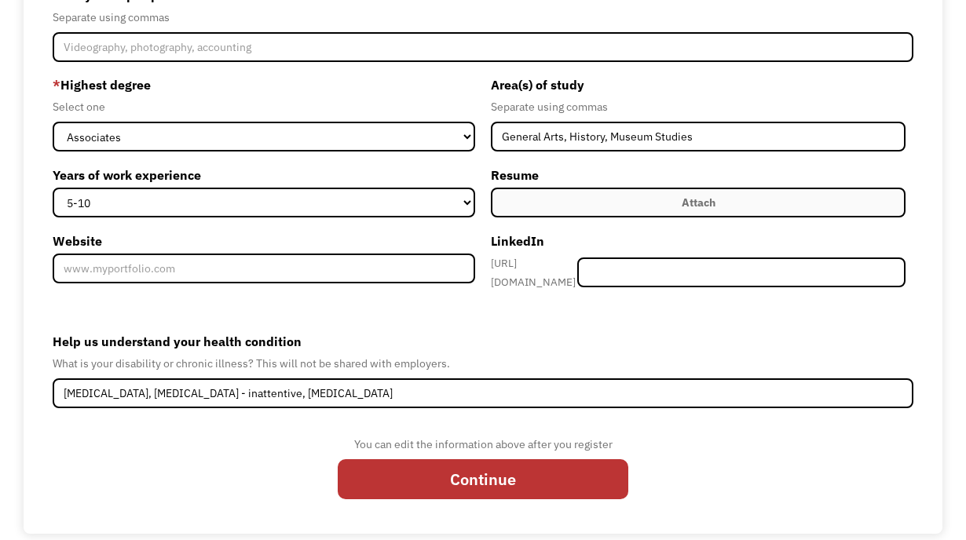
click at [510, 332] on label "Help us understand your health condition" at bounding box center [483, 341] width 861 height 25
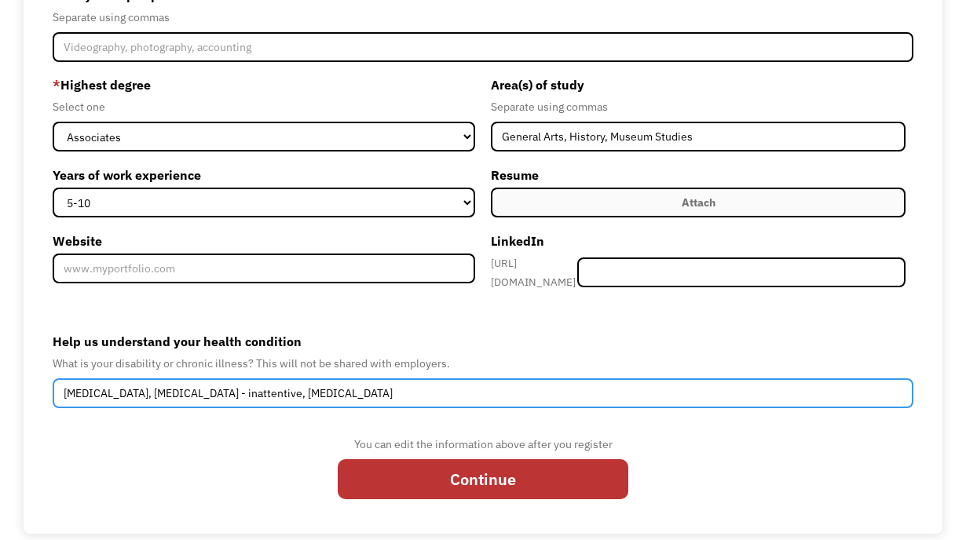
click at [510, 379] on input "Depression, Anxiety, ADHD - inattentive, Autism" at bounding box center [483, 394] width 861 height 30
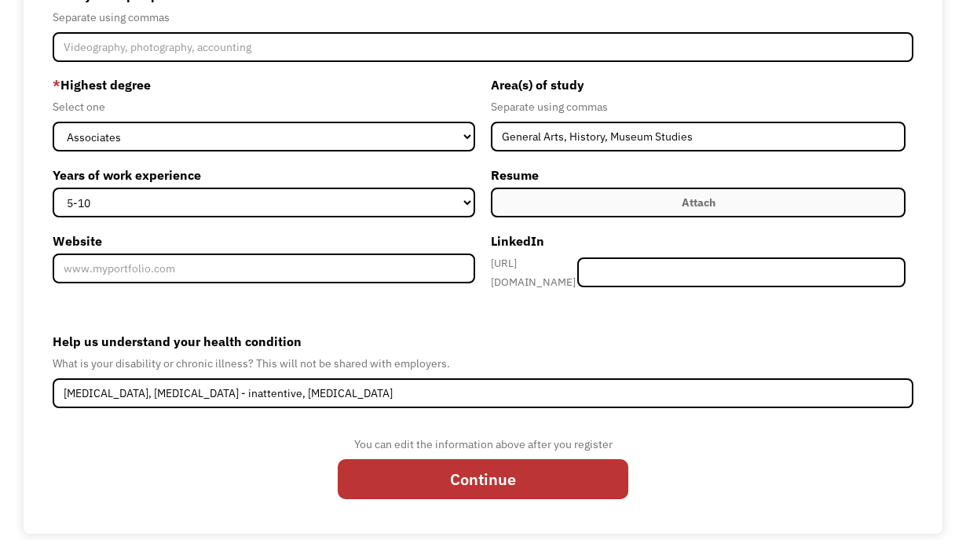
click at [650, 207] on label "Attach" at bounding box center [698, 203] width 415 height 30
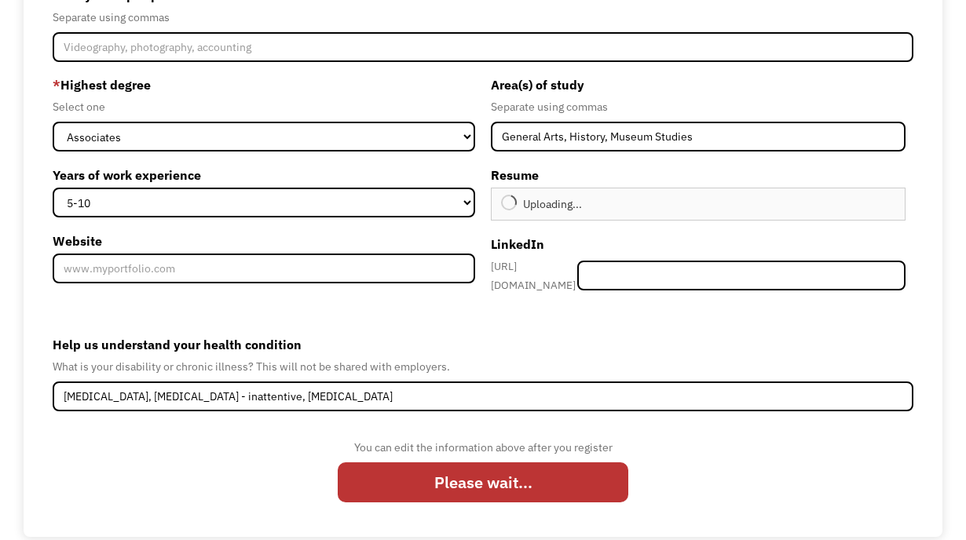
type input "Continue"
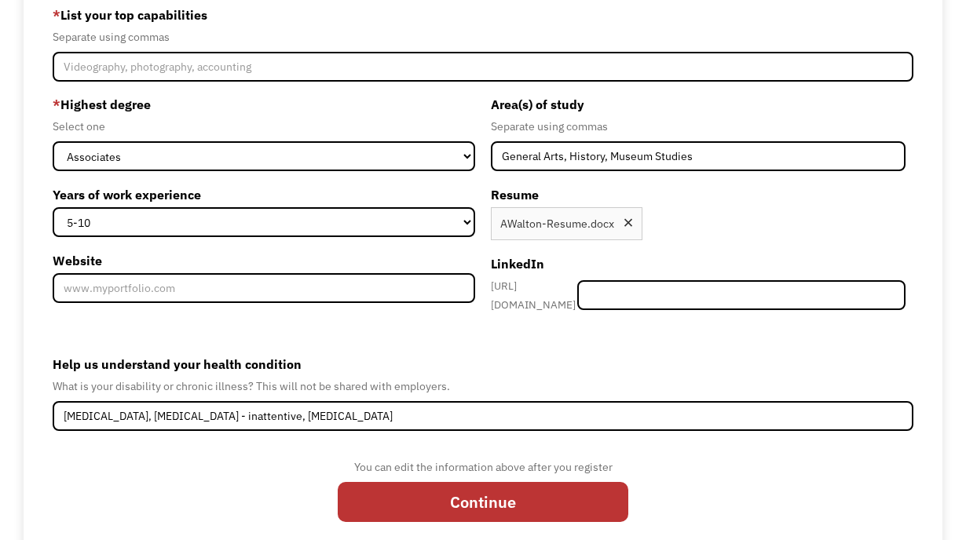
scroll to position [212, 0]
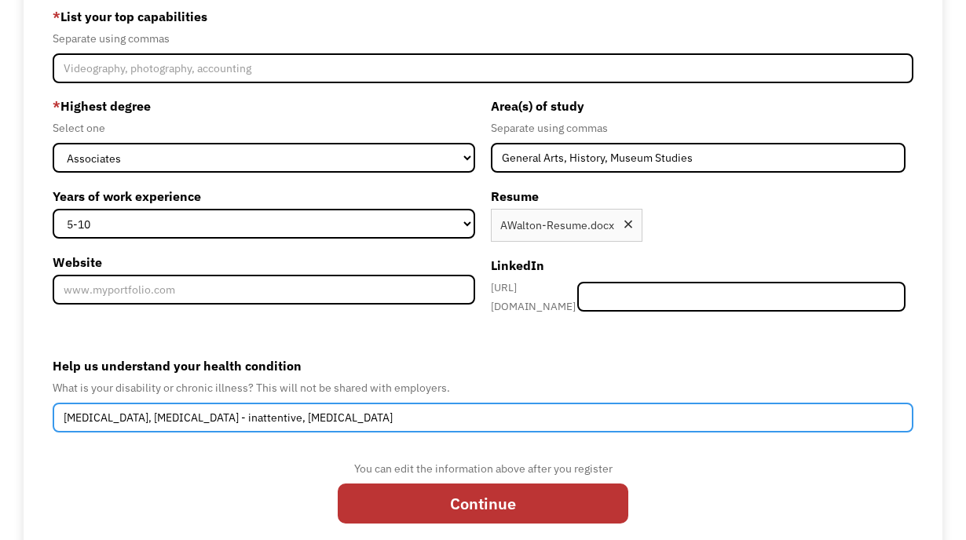
click at [306, 413] on input "Depression, Anxiety, ADHD - inattentive, Autism" at bounding box center [483, 418] width 861 height 30
drag, startPoint x: 356, startPoint y: 412, endPoint x: 304, endPoint y: 412, distance: 51.8
click at [304, 412] on input "Depression, Anxiety, ADHD - inattentive, Autism, Bi-polar" at bounding box center [483, 418] width 861 height 30
click at [210, 411] on input "Depression, Anxiety, ADHD - inattentive, Autism, Mood Disorder" at bounding box center [483, 418] width 861 height 30
type input "Depression, Anxiety, ADHD - Inattentive, Autism, Mood Disorder"
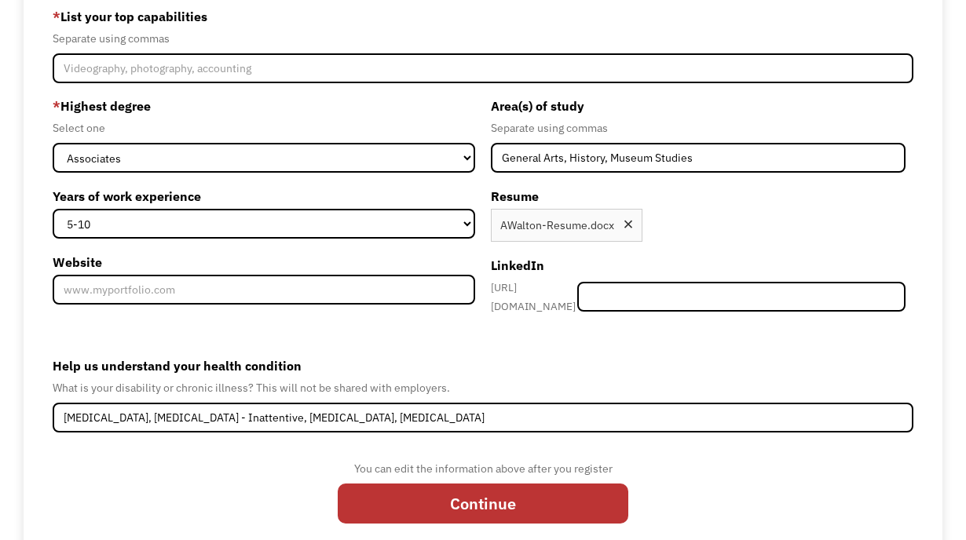
click at [203, 463] on div "You can edit the information above after you register Continue" at bounding box center [483, 496] width 861 height 75
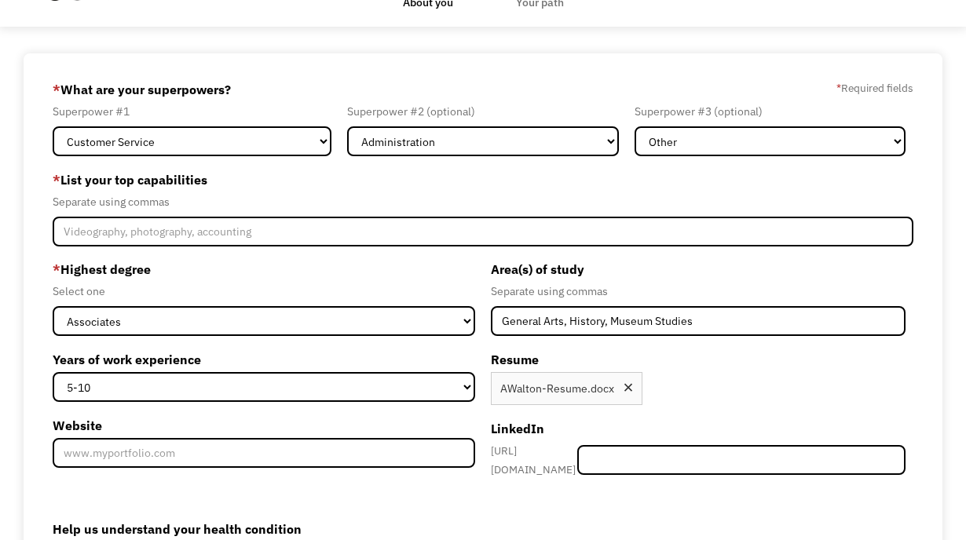
scroll to position [13, 0]
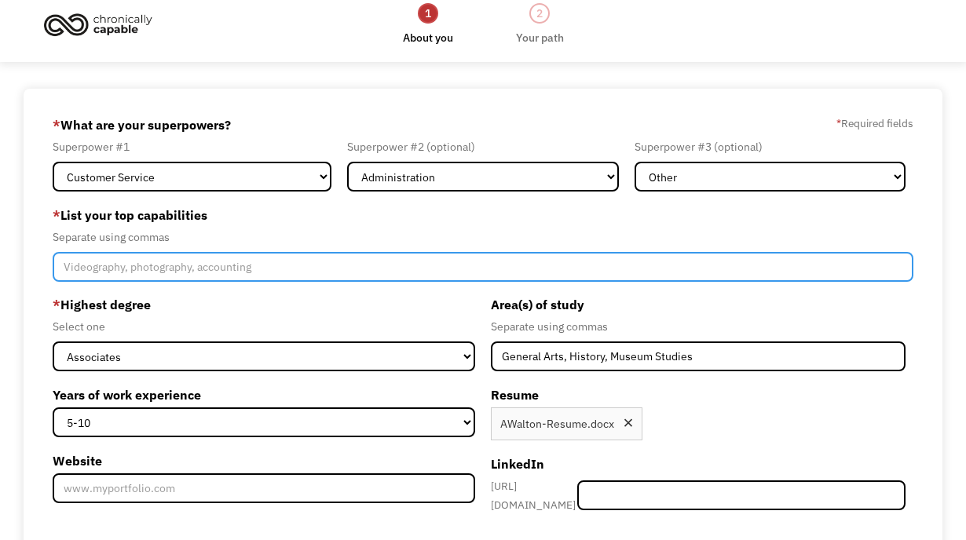
click at [224, 278] on input "Member-Create-Step1" at bounding box center [483, 267] width 861 height 30
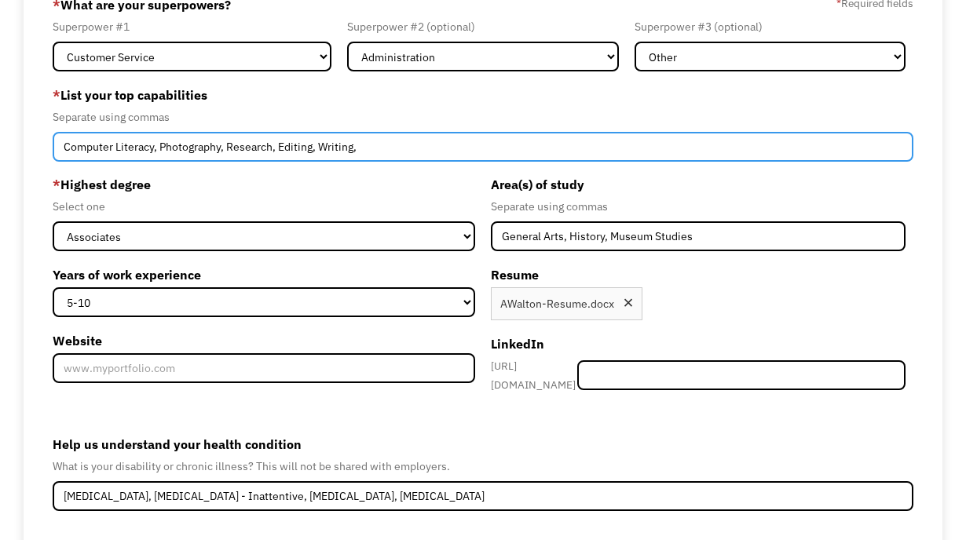
scroll to position [132, 0]
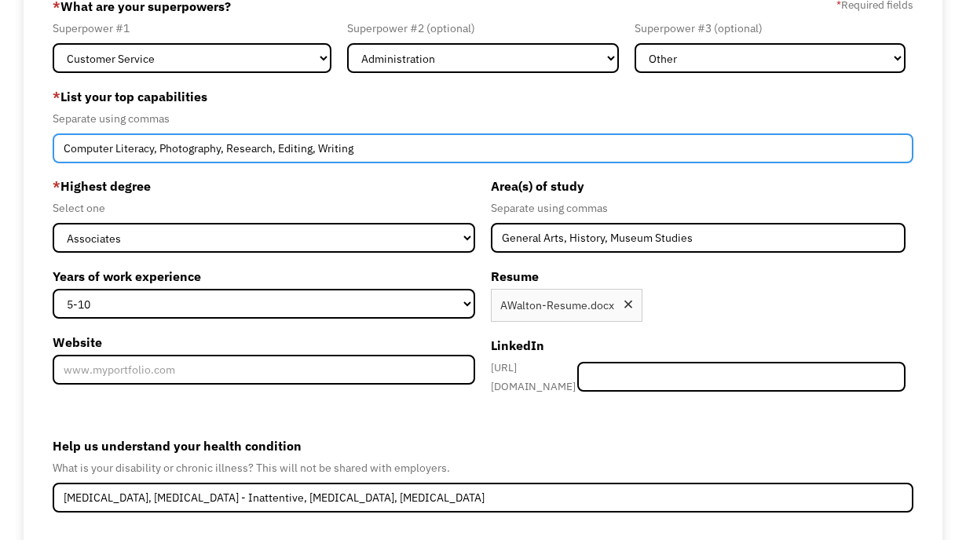
type input "Computer Literacy, Photography, Research, Editing, Writing,"
drag, startPoint x: 380, startPoint y: 151, endPoint x: 344, endPoint y: 106, distance: 57.5
click at [344, 106] on div "* List your top capabilities Separate using commas Computer Literacy, Photograp…" at bounding box center [483, 123] width 861 height 79
paste input "Computer Literacy, Photography, Research, Editing, Writing,"
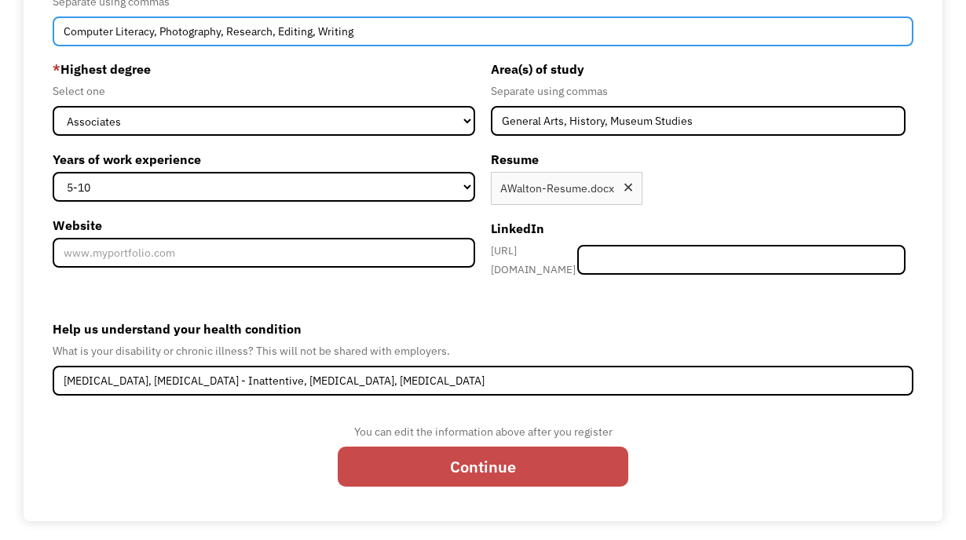
type input "Computer Literacy, Photography, Research, Editing, Writing"
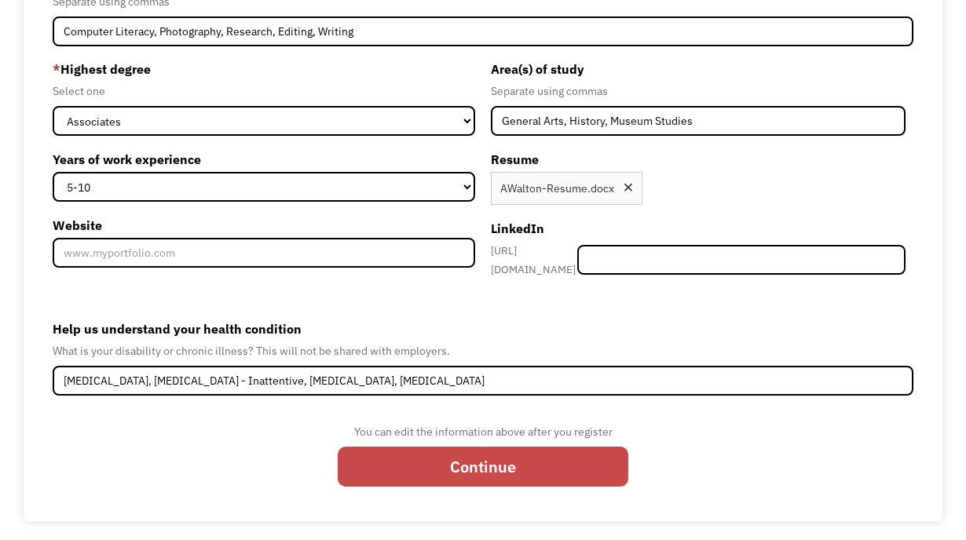
click at [409, 459] on input "Continue" at bounding box center [483, 467] width 291 height 41
type input "Please wait..."
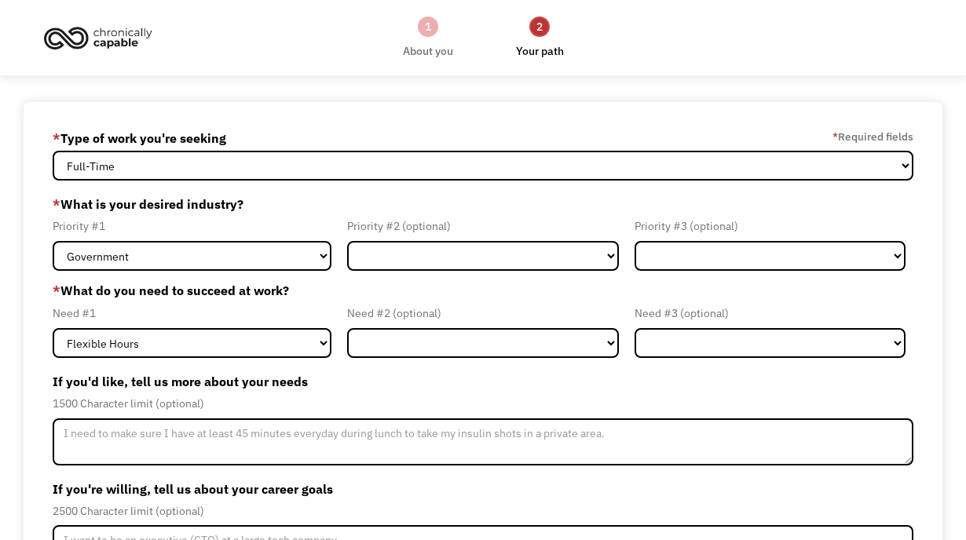
scroll to position [49, 0]
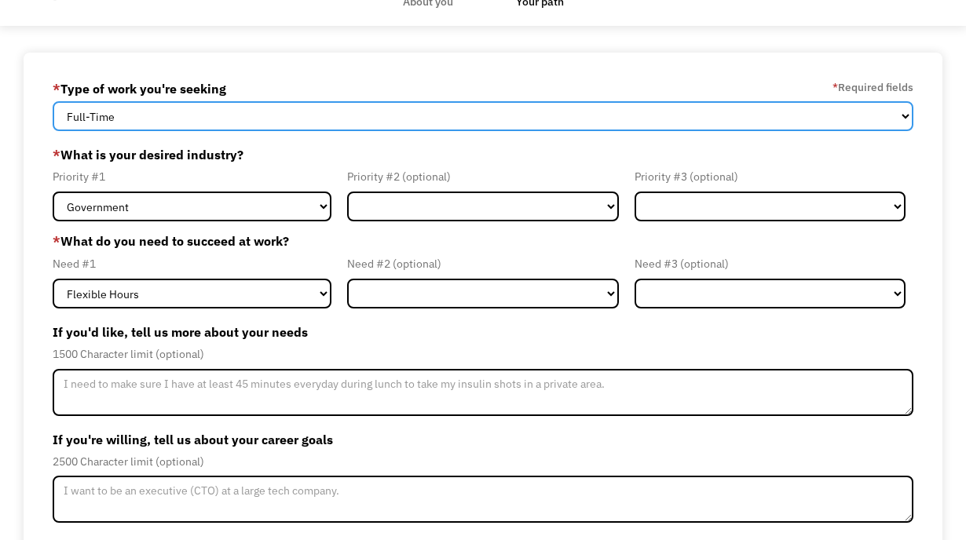
click at [517, 121] on select "Full-Time Part-Time Both Full-Time and Part-Time" at bounding box center [483, 116] width 861 height 30
select select "Both Full-Time and Part-Time"
click at [53, 101] on select "Full-Time Part-Time Both Full-Time and Part-Time" at bounding box center [483, 116] width 861 height 30
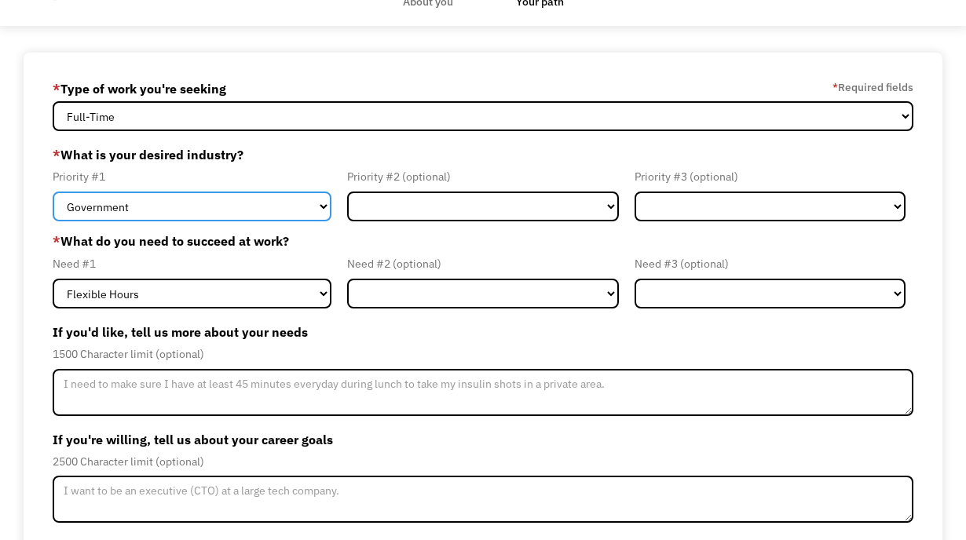
click at [294, 210] on select "Government Finance & Insurance Health & Social Care Tech & Engineering Creative…" at bounding box center [192, 207] width 279 height 30
select select "Creative & Design"
click at [53, 192] on select "Government Finance & Insurance Health & Social Care Tech & Engineering Creative…" at bounding box center [192, 207] width 279 height 30
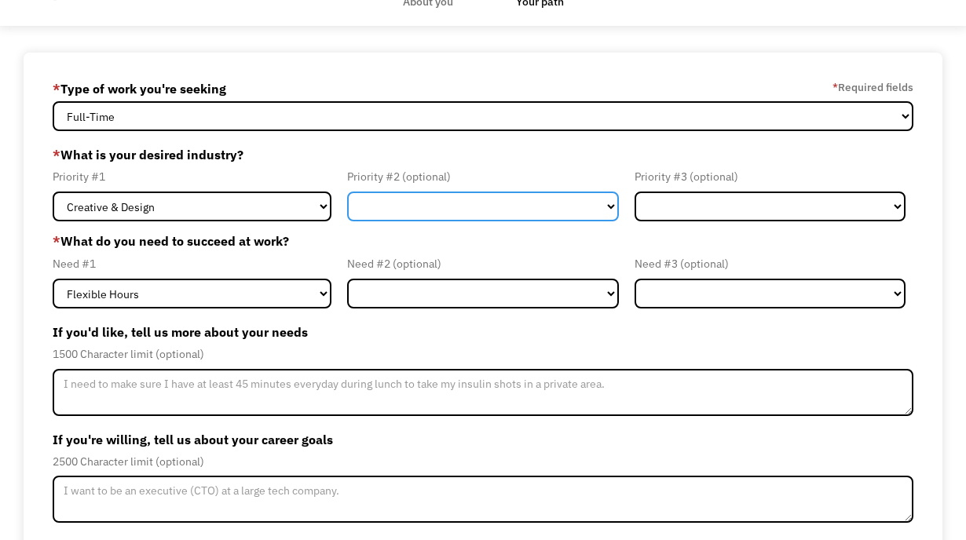
click at [437, 206] on select "Government Finance & Insurance Health & Social Care Tech & Engineering Creative…" at bounding box center [482, 207] width 271 height 30
select select "Administrative"
click at [347, 192] on select "Government Finance & Insurance Health & Social Care Tech & Engineering Creative…" at bounding box center [482, 207] width 271 height 30
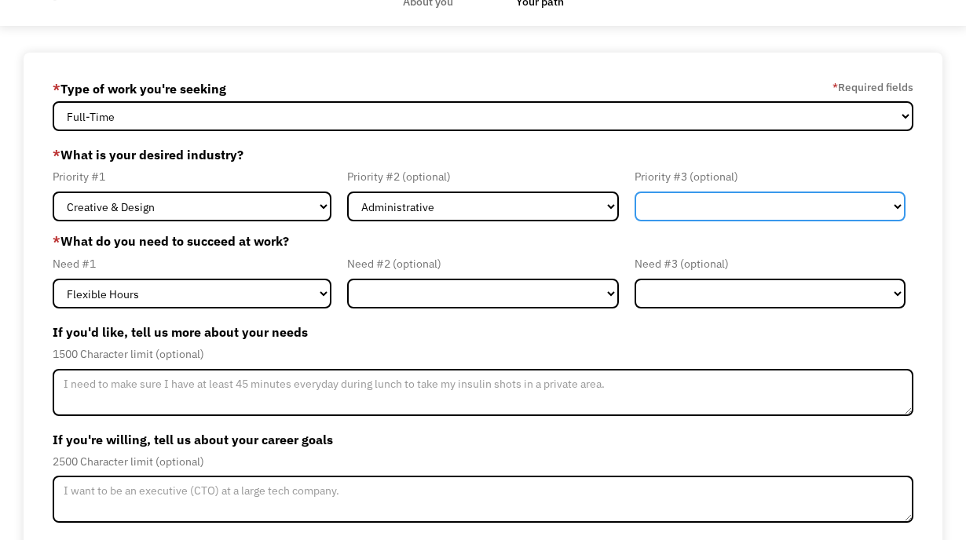
click at [704, 209] on select "Government Finance & Insurance Health & Social Care Tech & Engineering Creative…" at bounding box center [770, 207] width 271 height 30
select select "Education"
click at [635, 192] on select "Government Finance & Insurance Health & Social Care Tech & Engineering Creative…" at bounding box center [770, 207] width 271 height 30
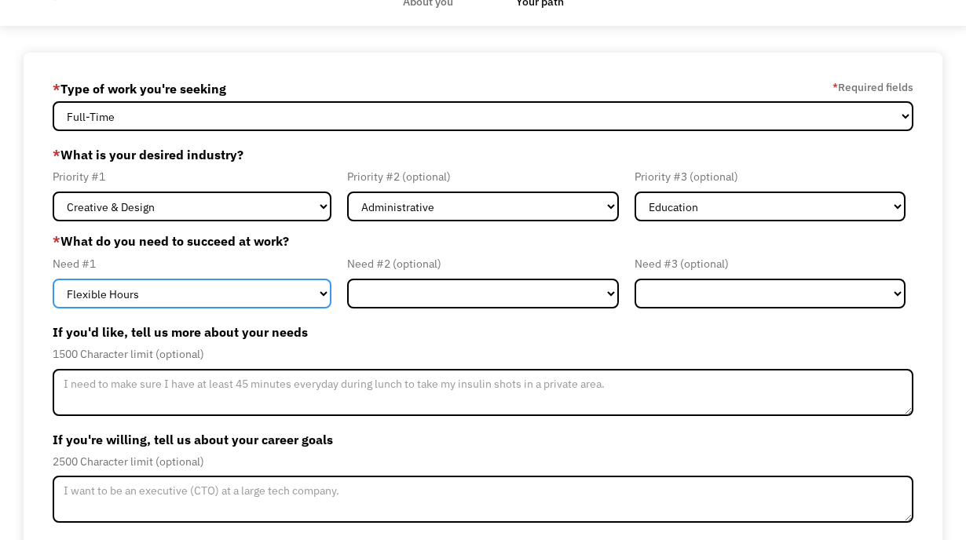
click at [229, 294] on select "Flexible Hours Remote Work Service Animal On-site Accommodations Visual Support…" at bounding box center [192, 294] width 279 height 30
click at [53, 279] on select "Flexible Hours Remote Work Service Animal On-site Accommodations Visual Support…" at bounding box center [192, 294] width 279 height 30
click at [229, 294] on select "Flexible Hours Remote Work Service Animal On-site Accommodations Visual Support…" at bounding box center [192, 294] width 279 height 30
select select "Remote Work"
click at [53, 279] on select "Flexible Hours Remote Work Service Animal On-site Accommodations Visual Support…" at bounding box center [192, 294] width 279 height 30
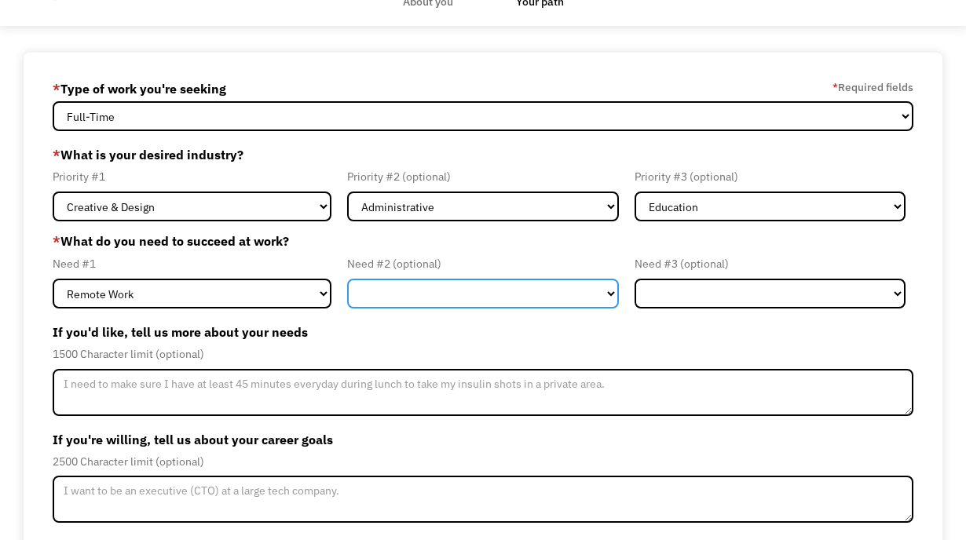
click at [420, 298] on select "Flexible Hours Remote Work Service Animal On-site Accommodations Visual Support…" at bounding box center [482, 294] width 271 height 30
select select "On-site Accommodations"
click at [347, 279] on select "Flexible Hours Remote Work Service Animal On-site Accommodations Visual Support…" at bounding box center [482, 294] width 271 height 30
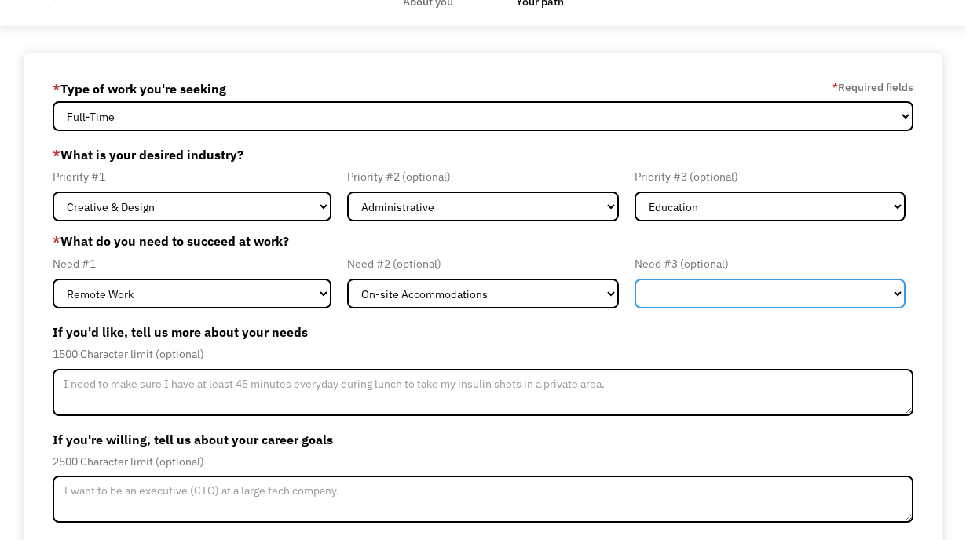
click at [681, 290] on select "Flexible Hours Remote Work Service Animal On-site Accommodations Visual Support…" at bounding box center [770, 294] width 271 height 30
select select "Other"
click at [635, 279] on select "Flexible Hours Remote Work Service Animal On-site Accommodations Visual Support…" at bounding box center [770, 294] width 271 height 30
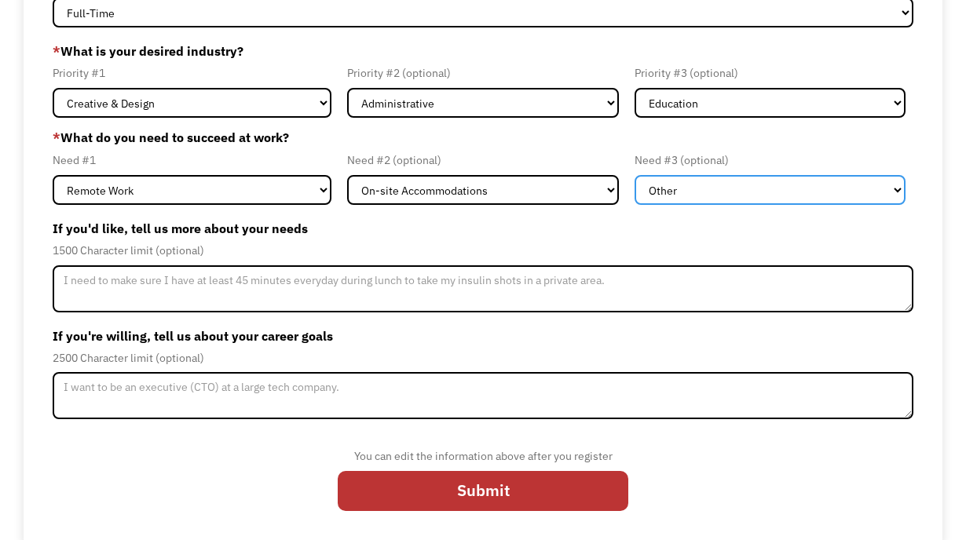
scroll to position [158, 0]
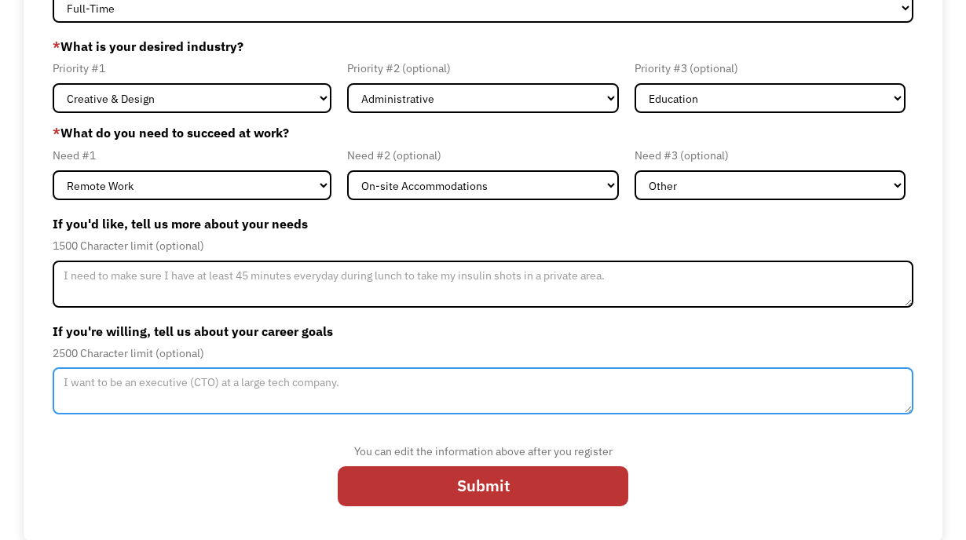
click at [152, 397] on textarea "Member-Update-Form-Step2" at bounding box center [483, 391] width 861 height 47
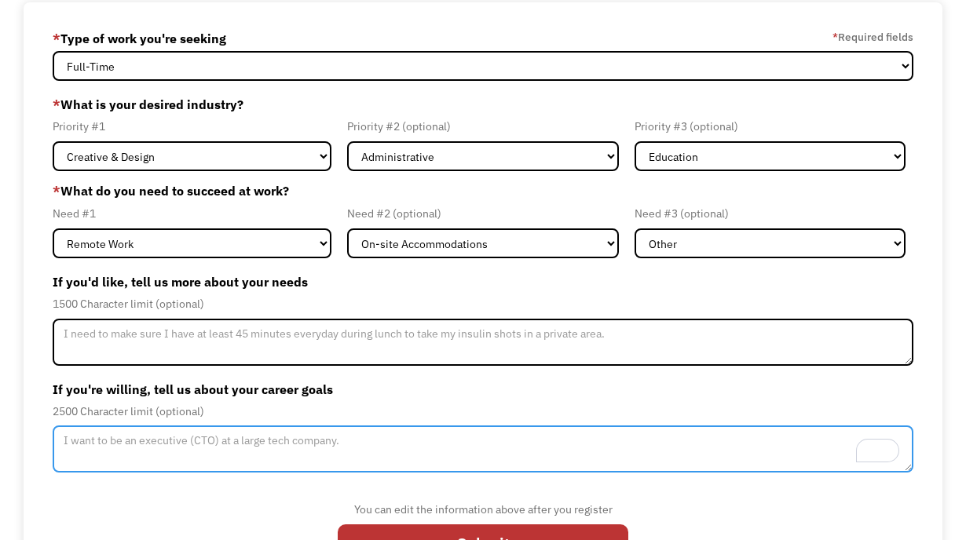
scroll to position [84, 0]
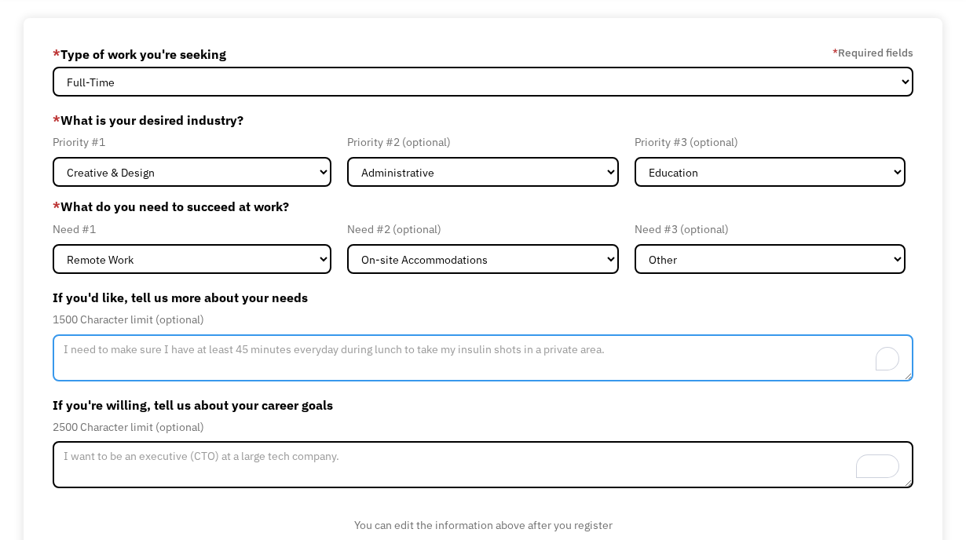
click at [165, 371] on textarea "To enrich screen reader interactions, please activate Accessibility in Grammarl…" at bounding box center [483, 358] width 861 height 47
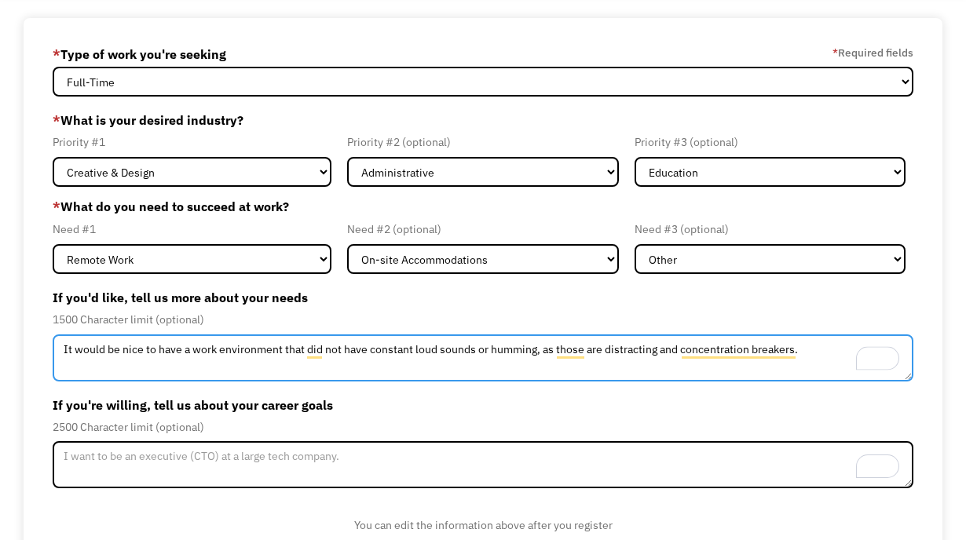
type textarea "It would be nice to have a work environment that did not have constant loud sou…"
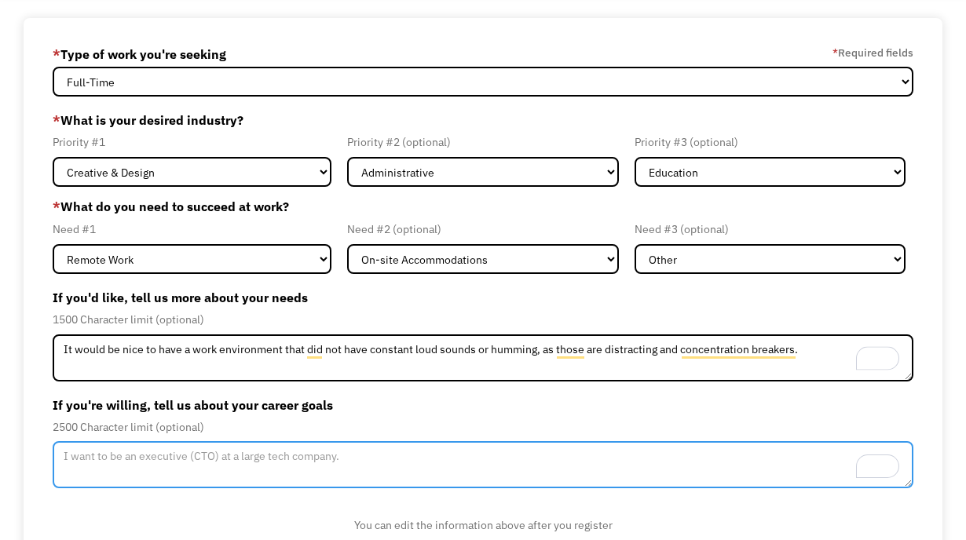
click at [131, 478] on textarea "To enrich screen reader interactions, please activate Accessibility in Grammarl…" at bounding box center [483, 464] width 861 height 47
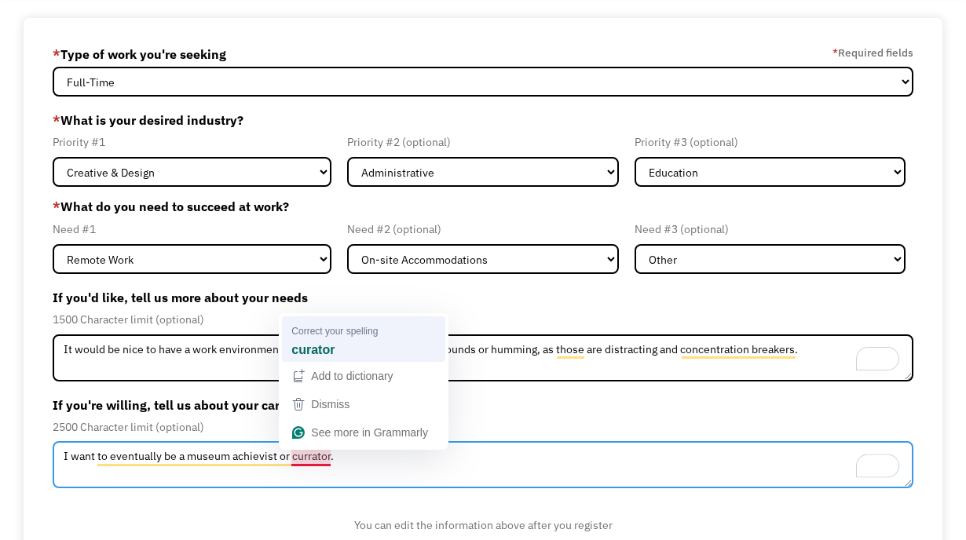
type textarea "I want to eventually be a museum achievist or curator."
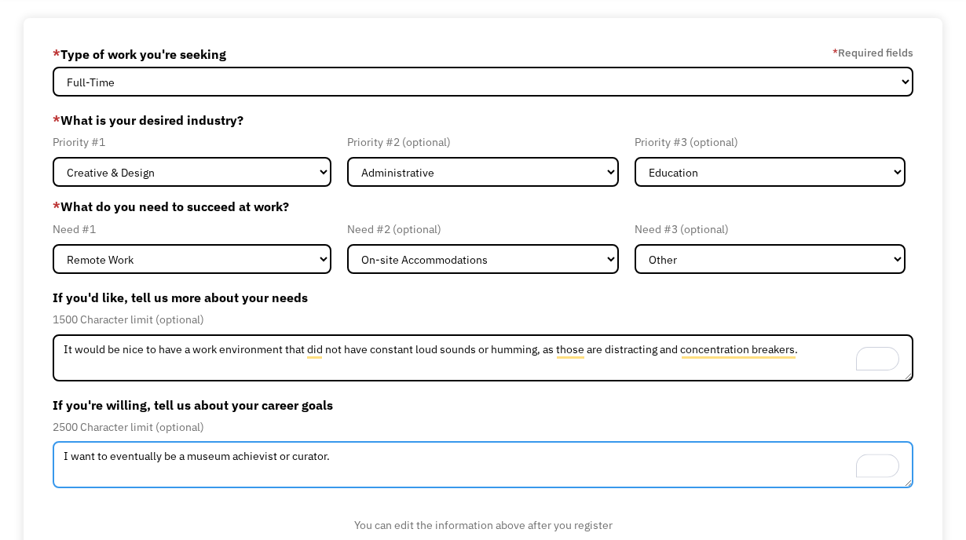
click at [360, 460] on textarea "I want to eventually be a museum achievist or curator." at bounding box center [483, 464] width 861 height 47
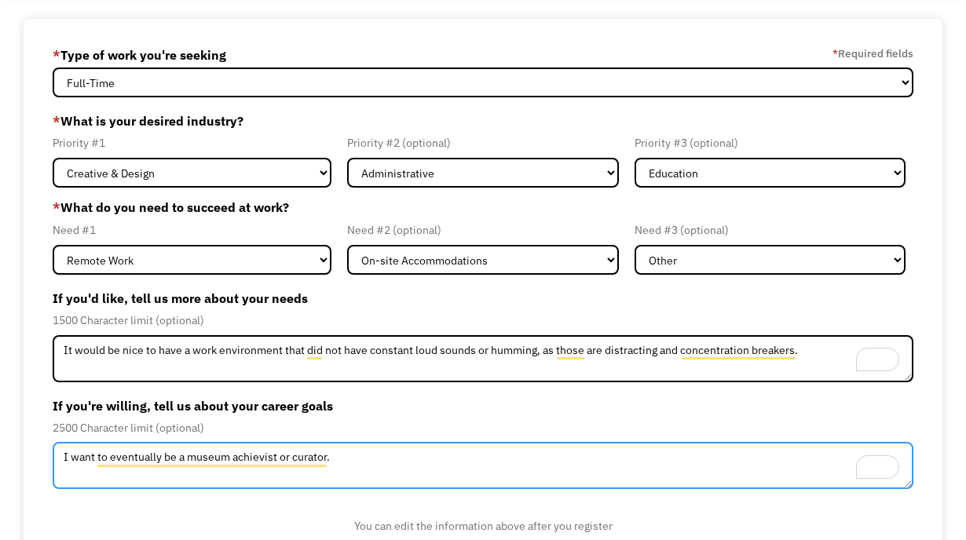
click at [49, 451] on html "1 About you 2 Your path Dashboard 68daf253d0a7b7074f1f866b [EMAIL_ADDRESS][DOMA…" at bounding box center [483, 187] width 966 height 540
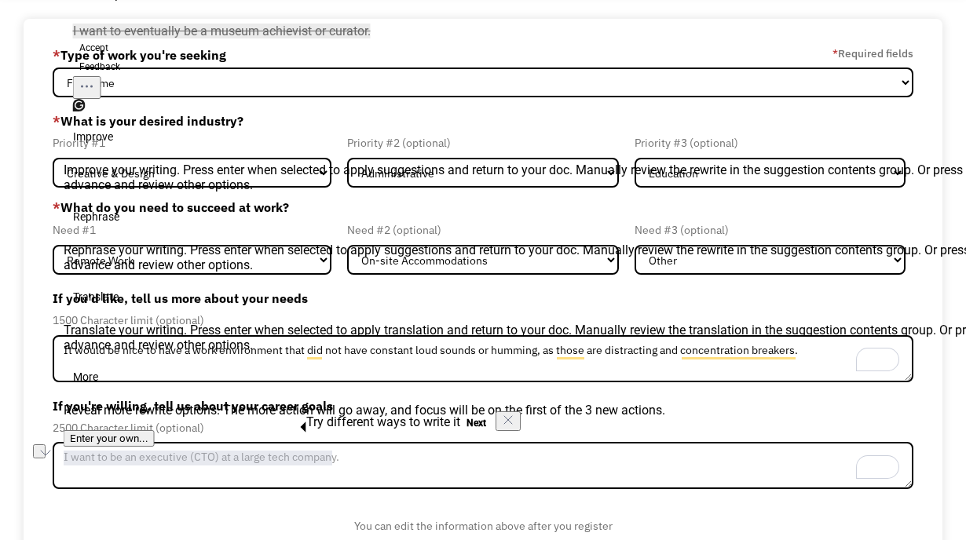
click at [646, 404] on label "If you're willing, tell us about your career goals" at bounding box center [483, 405] width 861 height 25
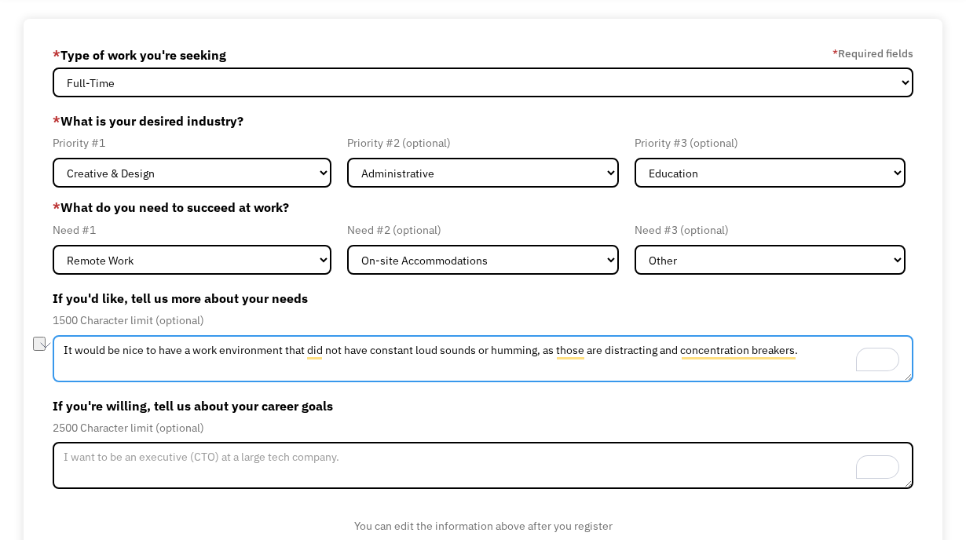
drag, startPoint x: 816, startPoint y: 352, endPoint x: 173, endPoint y: 285, distance: 646.6
click at [173, 286] on div "If you'd like, tell us more about your needs 1500 Character limit (optional) It…" at bounding box center [483, 334] width 861 height 97
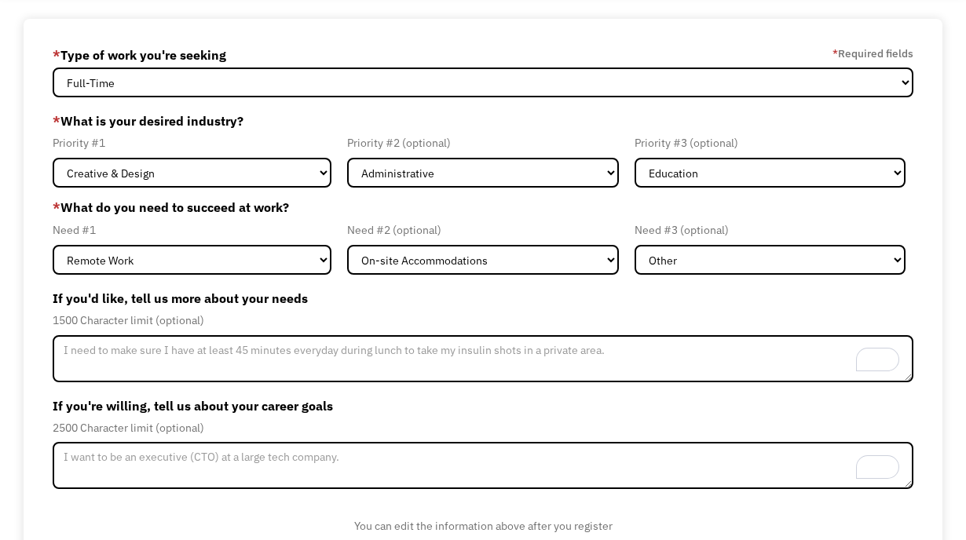
click at [470, 388] on form "68daf253d0a7b7074f1f866b [EMAIL_ADDRESS][DOMAIN_NAME] [PERSON_NAME] * Type of w…" at bounding box center [483, 317] width 861 height 550
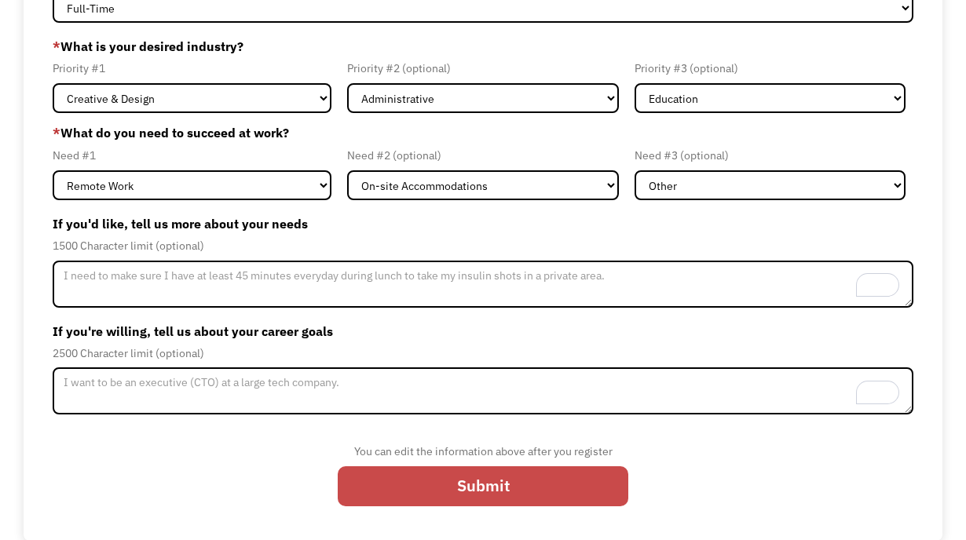
click at [433, 475] on input "Submit" at bounding box center [483, 486] width 291 height 41
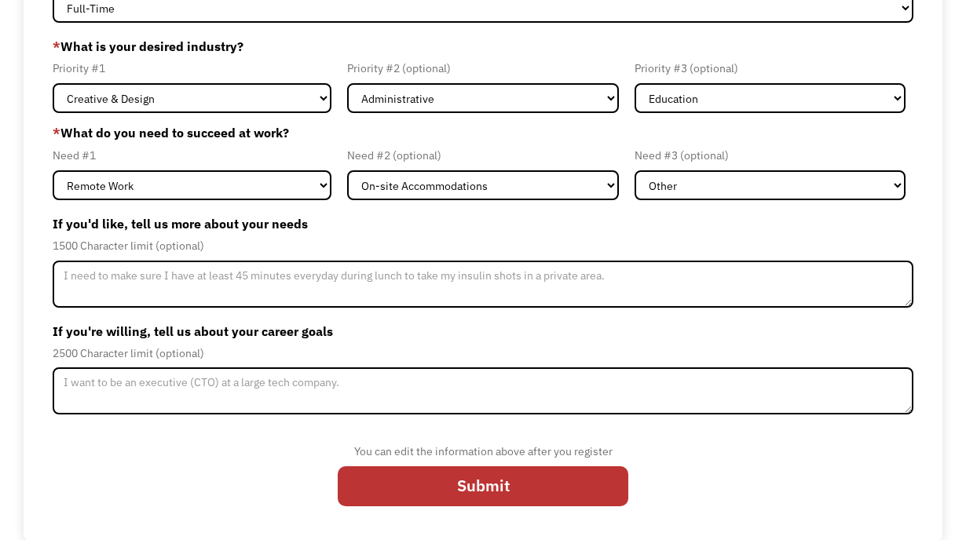
scroll to position [115, 0]
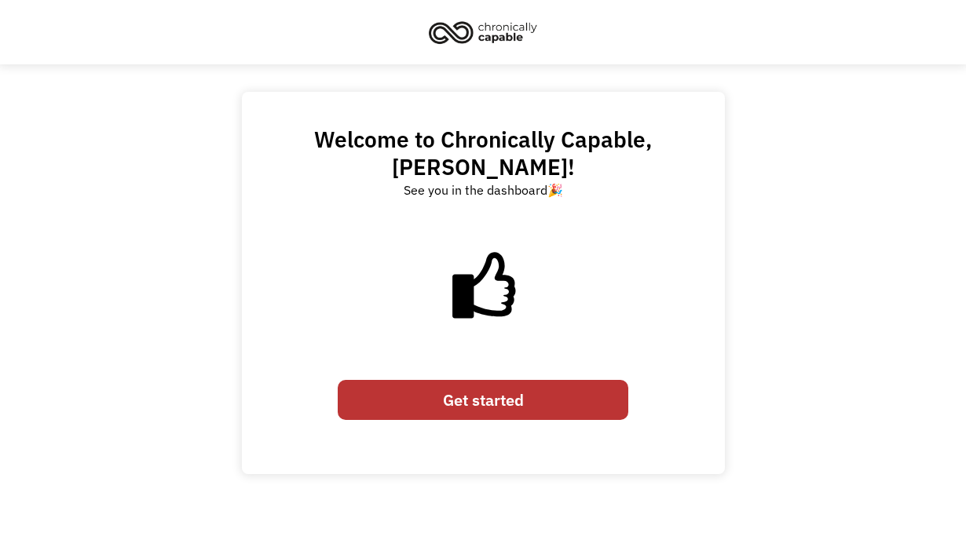
click at [461, 380] on link "Get started" at bounding box center [483, 400] width 291 height 41
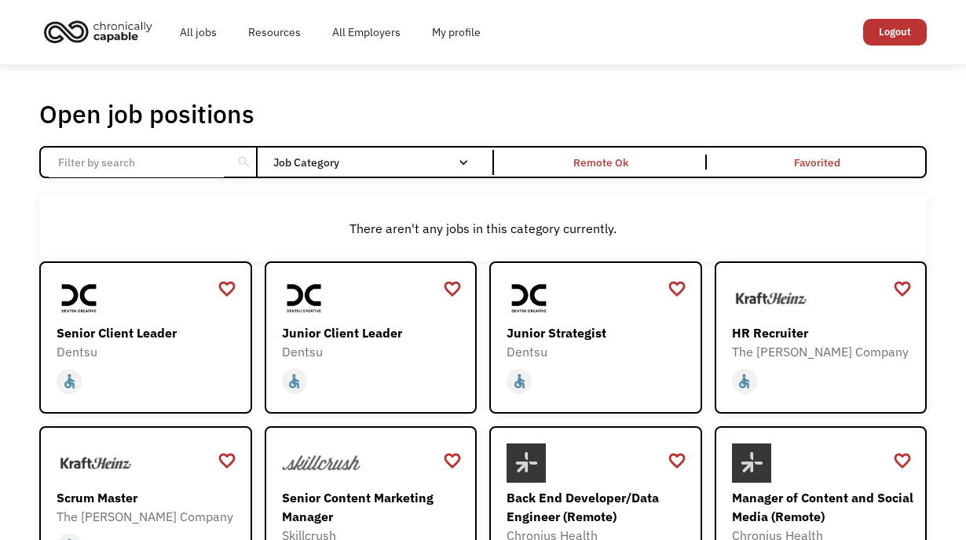
click at [448, 221] on div "There aren't any jobs in this category currently." at bounding box center [483, 228] width 872 height 19
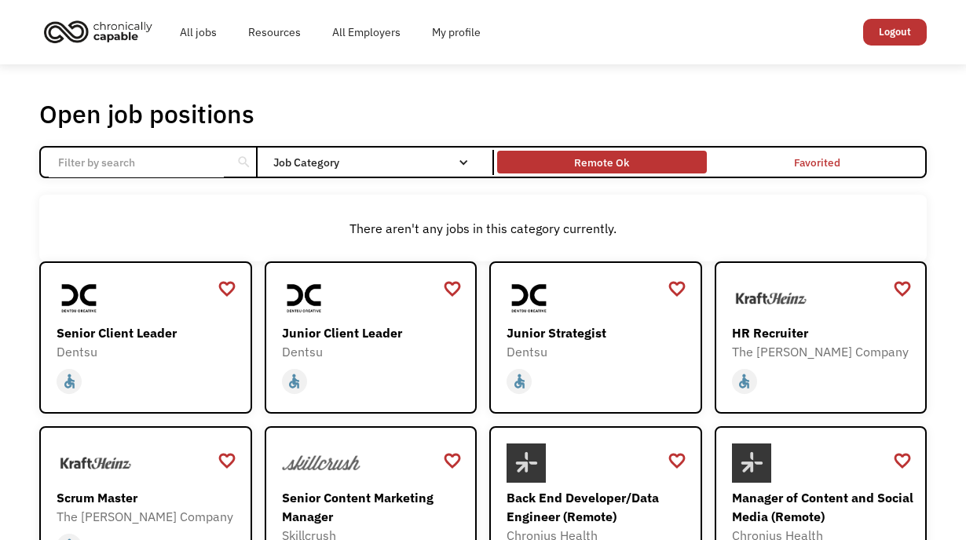
click at [611, 162] on div "Remote Ok" at bounding box center [601, 162] width 55 height 19
